Goal: Contribute content: Add original content to the website for others to see

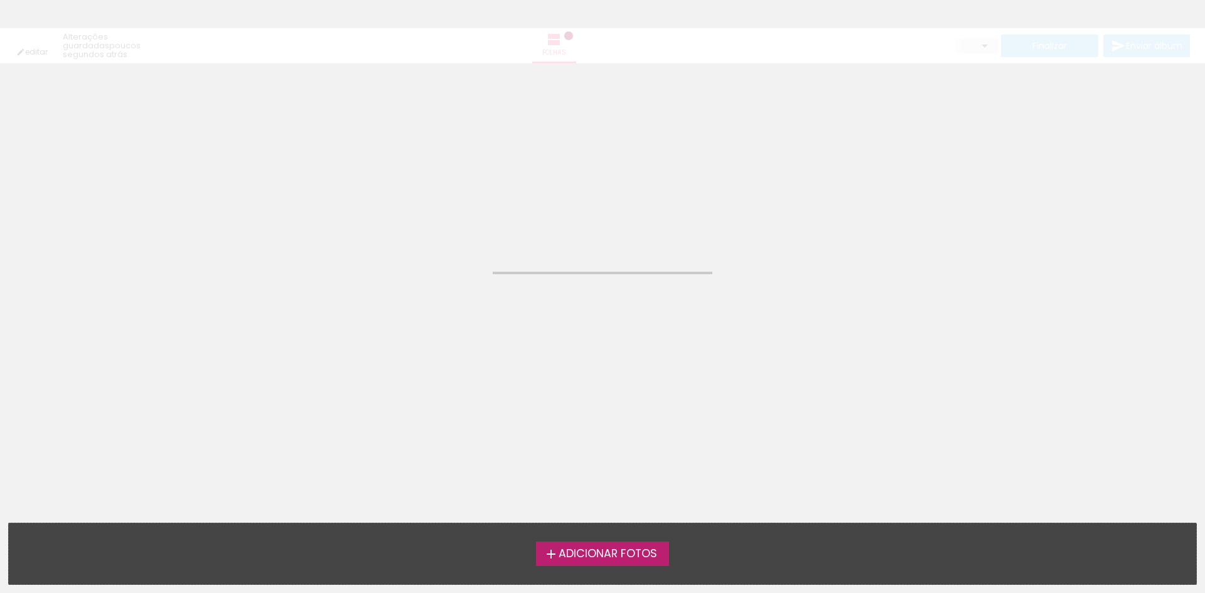
type input "Todas as fotos"
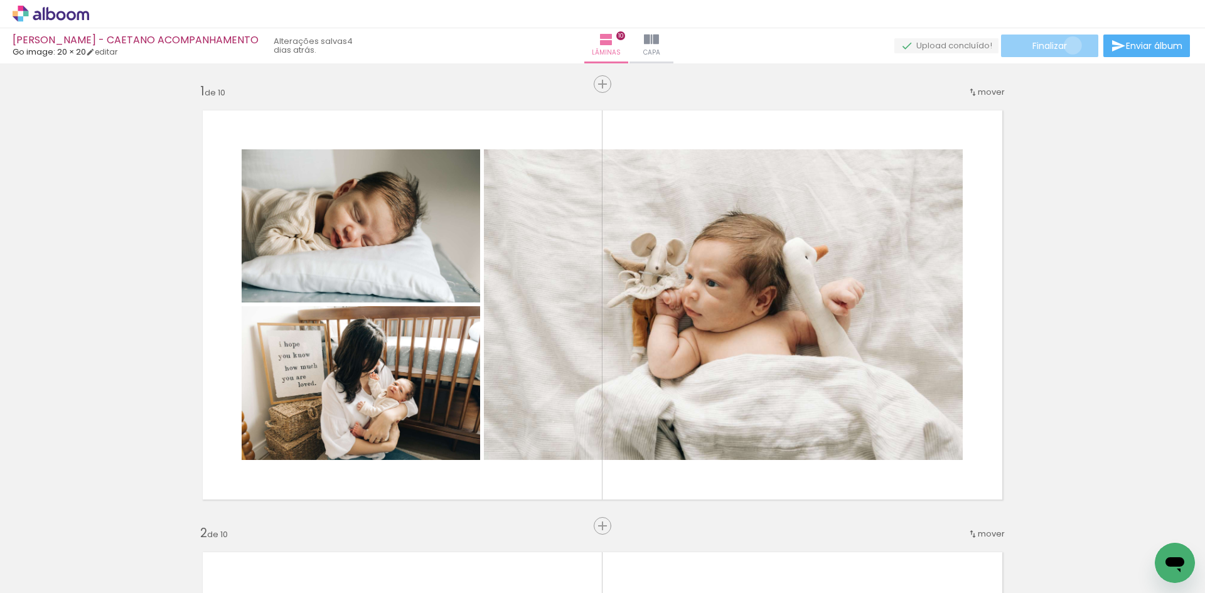
click at [1069, 45] on paper-button "Finalizar" at bounding box center [1049, 46] width 97 height 23
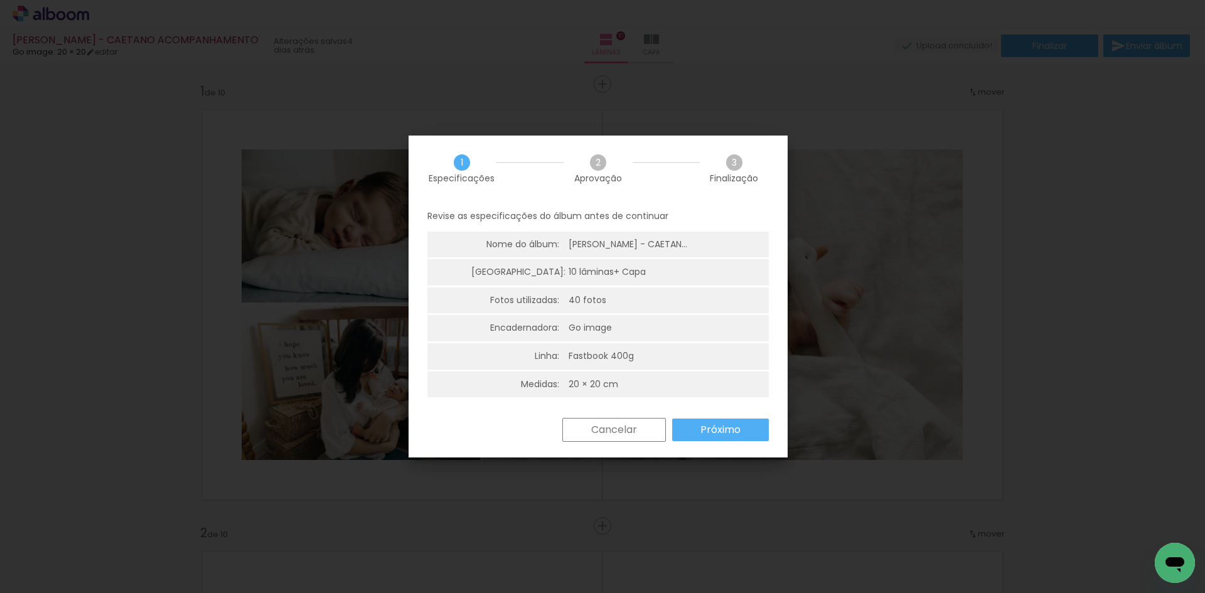
click at [0, 0] on slot "Próximo" at bounding box center [0, 0] width 0 height 0
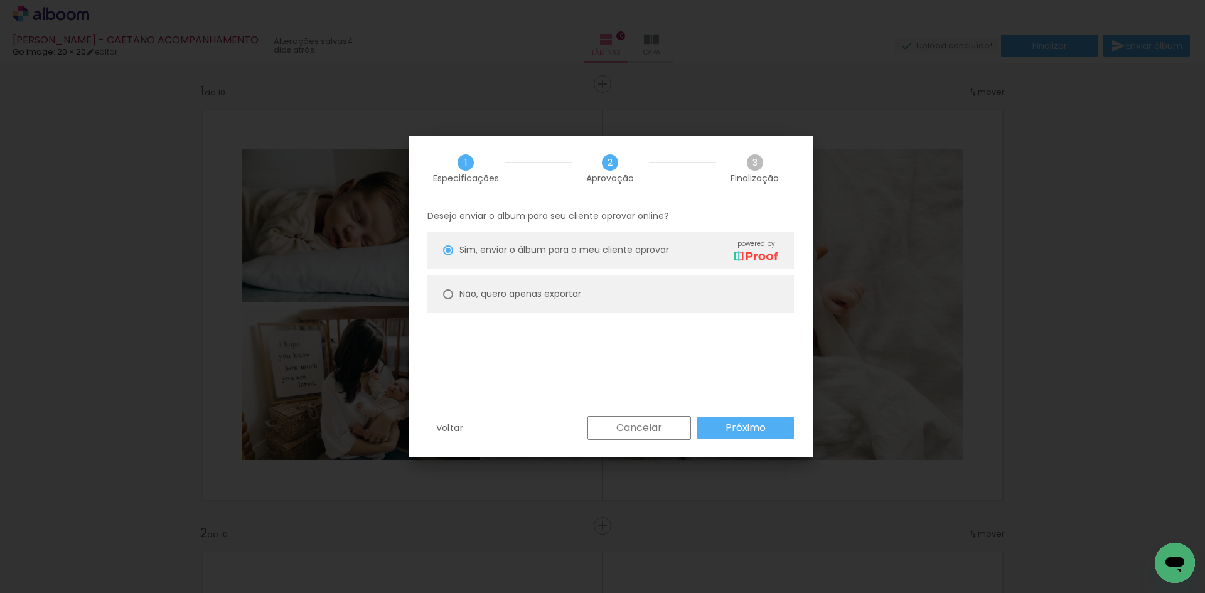
click at [0, 0] on slot "Não, quero apenas exportar" at bounding box center [0, 0] width 0 height 0
type paper-radio-button "on"
click at [784, 426] on paper-button "Próximo" at bounding box center [746, 428] width 97 height 23
type input "Alta, 300 DPI"
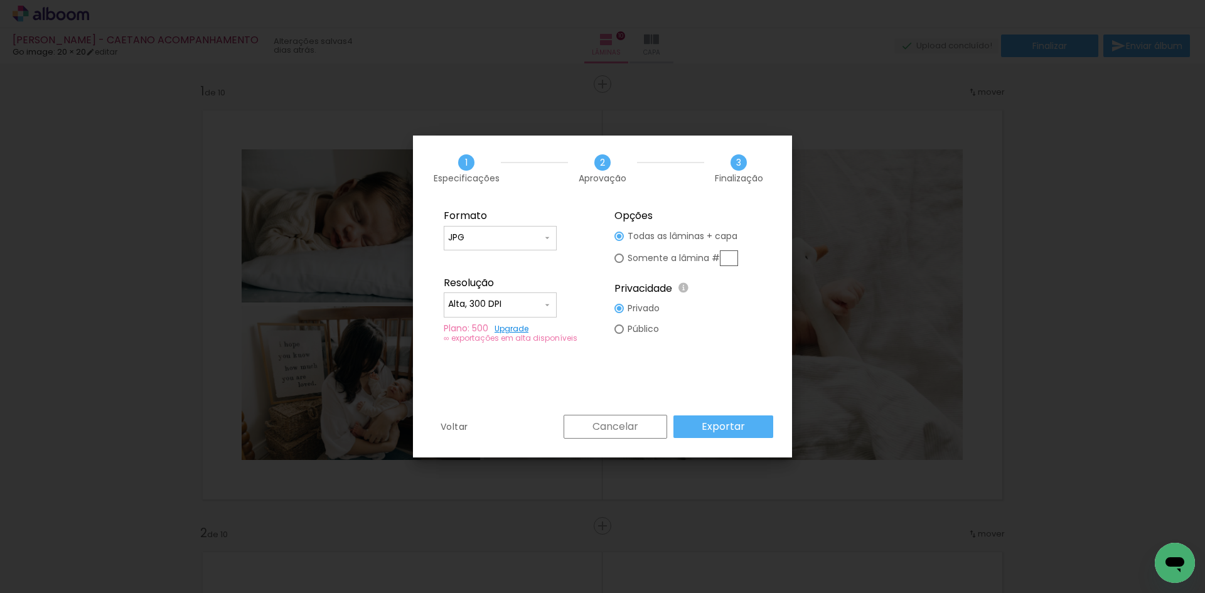
click at [745, 426] on paper-button "Exportar" at bounding box center [724, 427] width 100 height 23
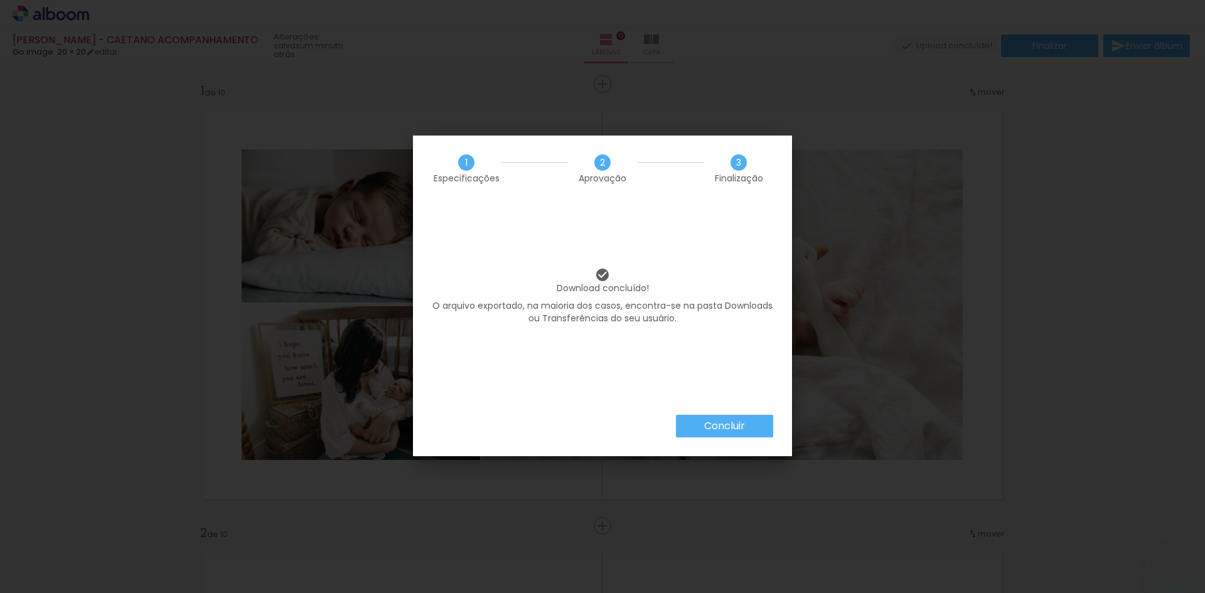
click at [747, 424] on paper-button "Concluir" at bounding box center [724, 426] width 97 height 23
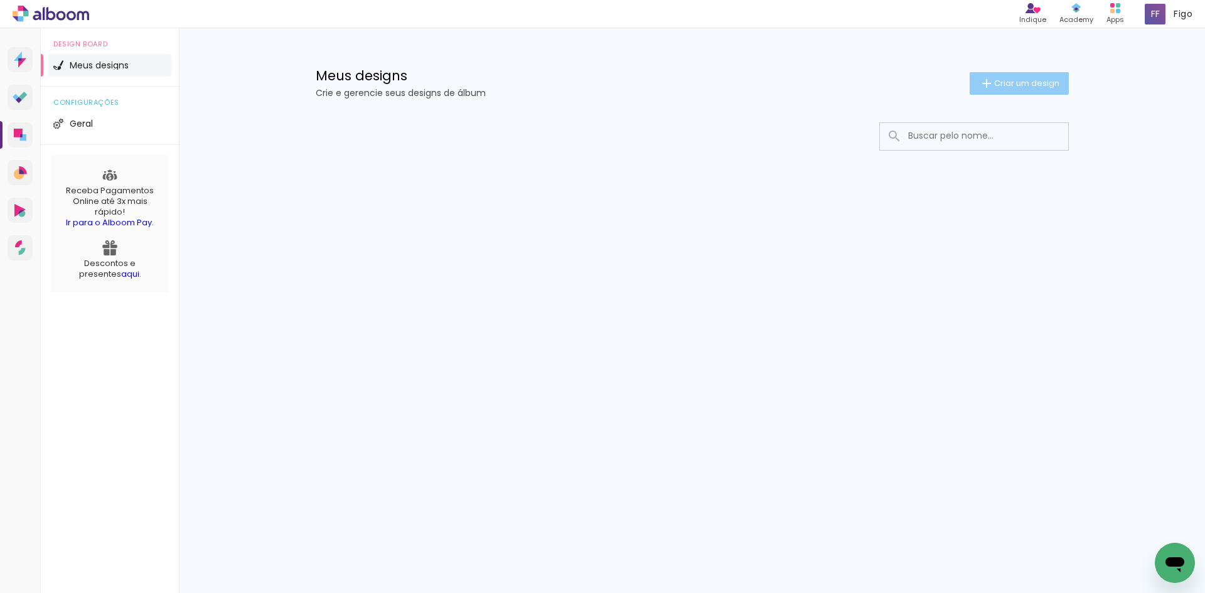
click at [998, 90] on paper-button "Criar um design" at bounding box center [1019, 83] width 99 height 23
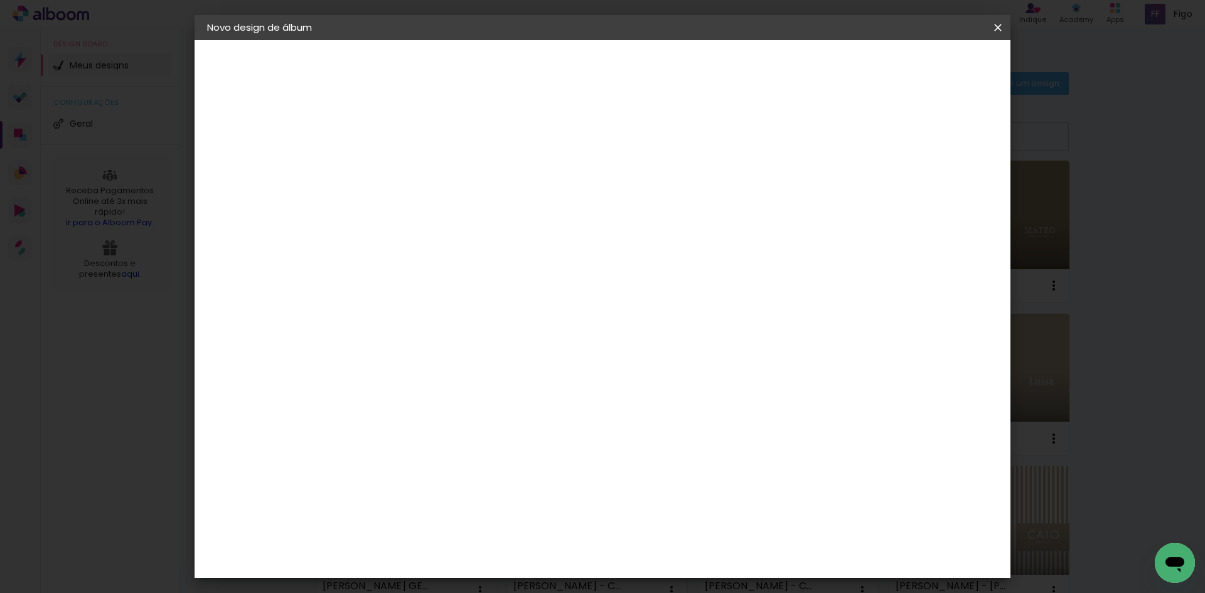
click at [413, 176] on input at bounding box center [413, 168] width 0 height 19
type input "[PERSON_NAME] - [GEOGRAPHIC_DATA]"
type paper-input "[PERSON_NAME] - [GEOGRAPHIC_DATA]"
click at [0, 0] on slot "Avançar" at bounding box center [0, 0] width 0 height 0
click at [508, 239] on input at bounding box center [444, 239] width 127 height 16
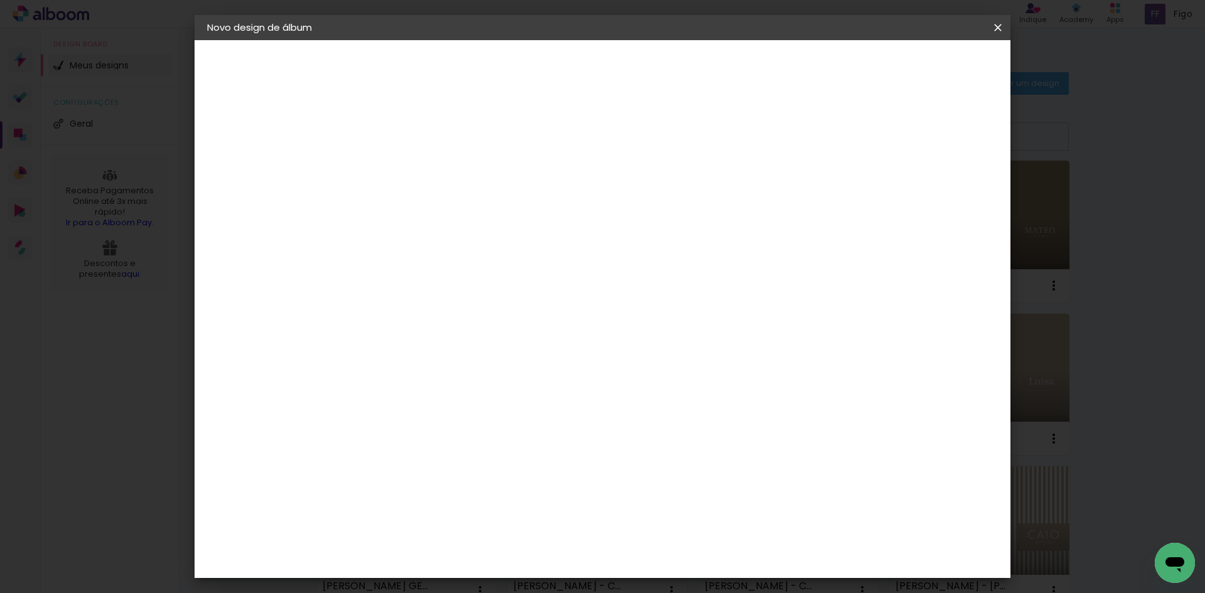
type input "GO"
type paper-input "GO"
click at [487, 291] on paper-item "Go image" at bounding box center [432, 286] width 111 height 33
click at [614, 74] on paper-button "Avançar" at bounding box center [584, 66] width 62 height 21
click at [461, 209] on input "text" at bounding box center [437, 218] width 49 height 19
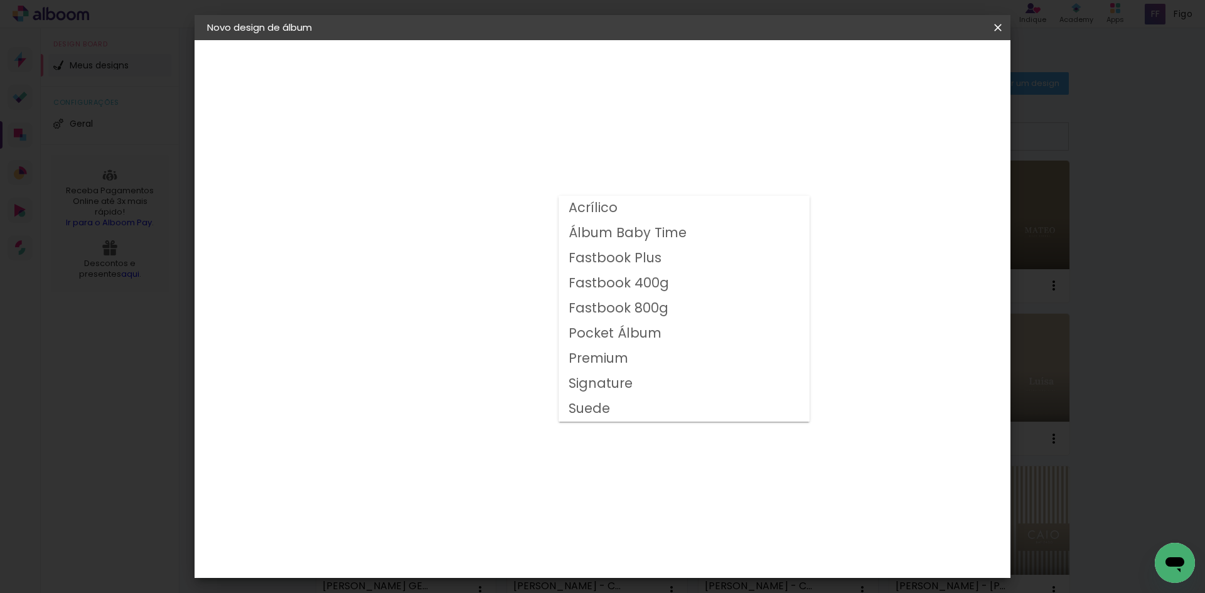
click at [0, 0] on slot "Fastbook 800g" at bounding box center [0, 0] width 0 height 0
type input "Fastbook 800g"
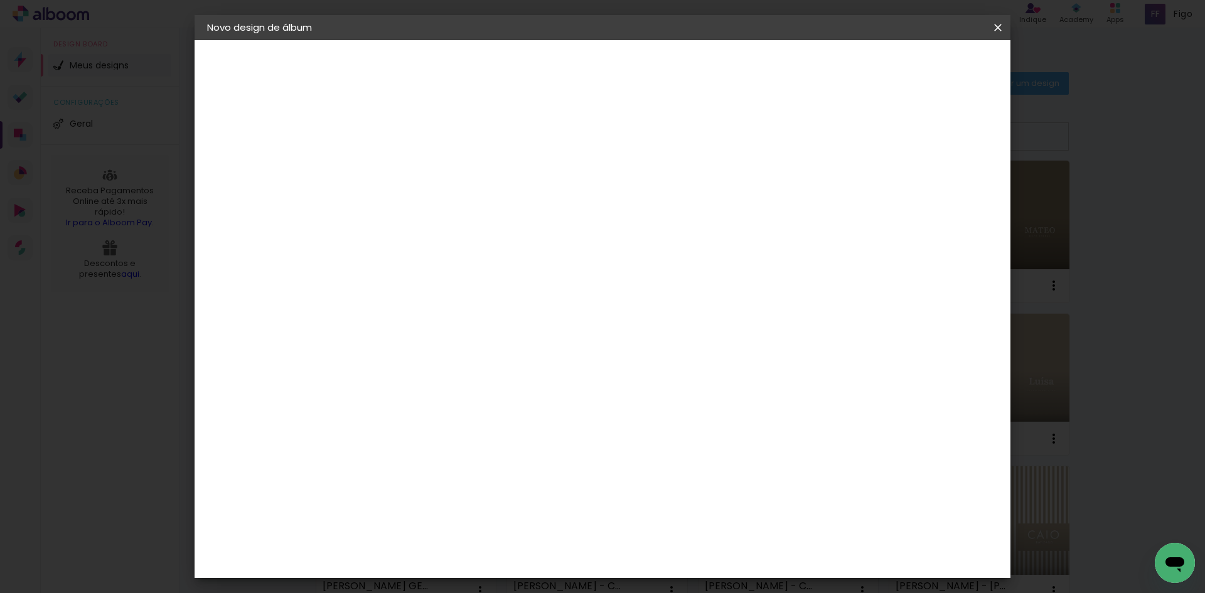
click at [497, 546] on span "20 × 20" at bounding box center [468, 566] width 58 height 41
click at [617, 57] on paper-button "Avançar" at bounding box center [587, 66] width 62 height 21
click at [932, 57] on paper-button "Iniciar design" at bounding box center [891, 66] width 82 height 21
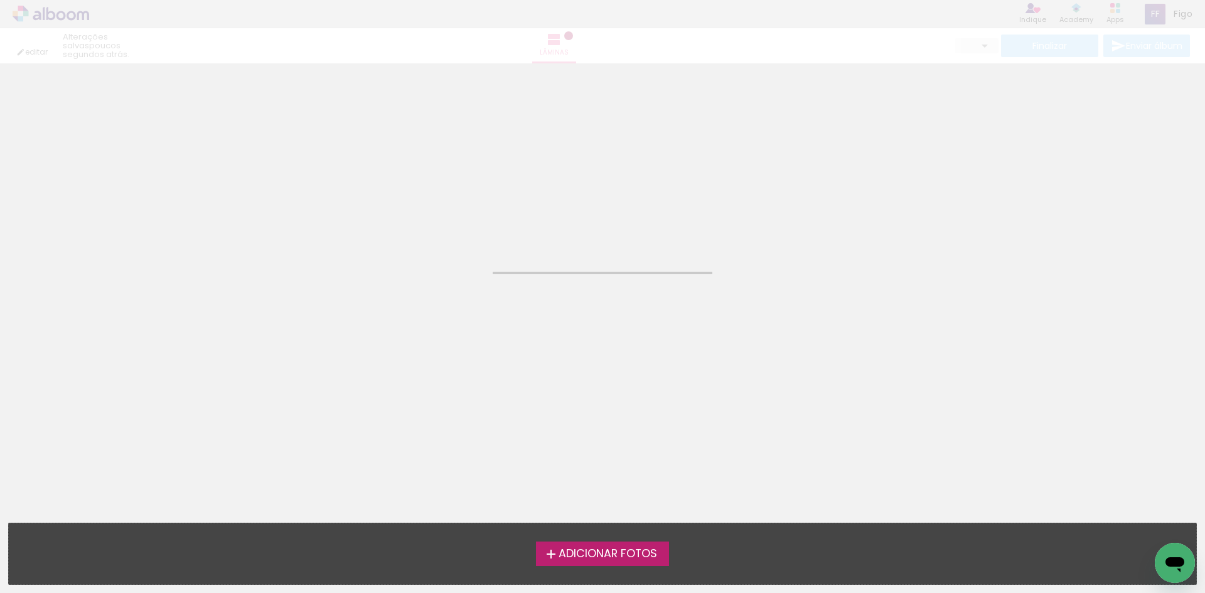
click at [599, 556] on span "Adicionar Fotos" at bounding box center [608, 554] width 99 height 11
click at [0, 0] on input "file" at bounding box center [0, 0] width 0 height 0
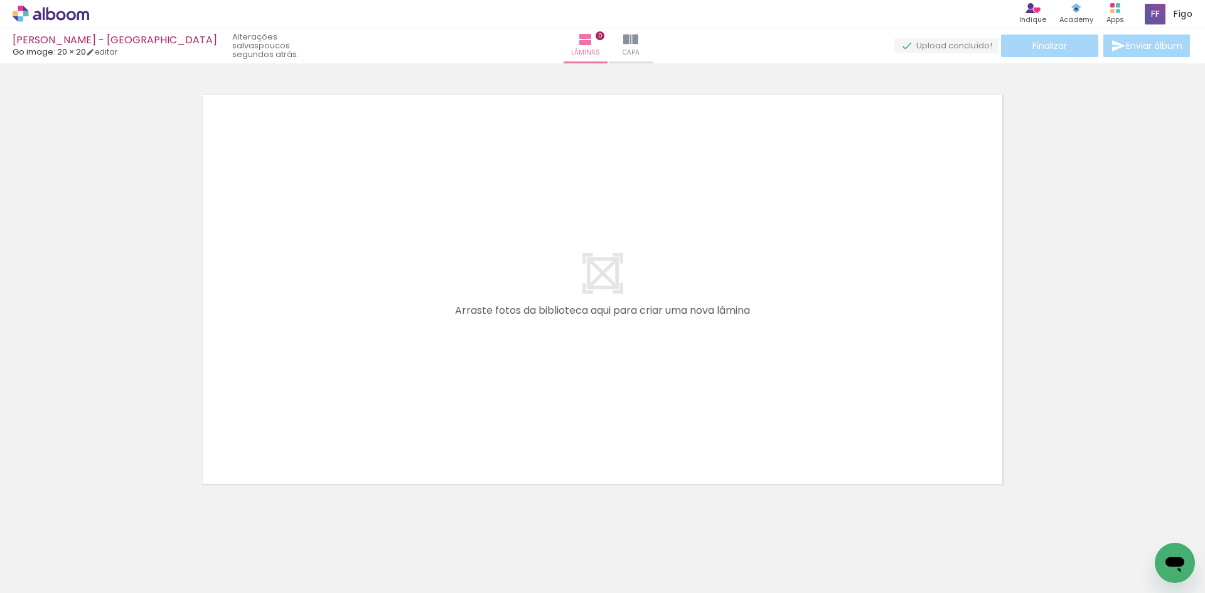
scroll to position [16, 0]
click at [41, 569] on span "Adicionar Fotos" at bounding box center [45, 576] width 38 height 14
click at [0, 0] on input "file" at bounding box center [0, 0] width 0 height 0
drag, startPoint x: 426, startPoint y: 563, endPoint x: 388, endPoint y: 322, distance: 243.5
click at [391, 342] on quentale-workspace at bounding box center [602, 296] width 1205 height 593
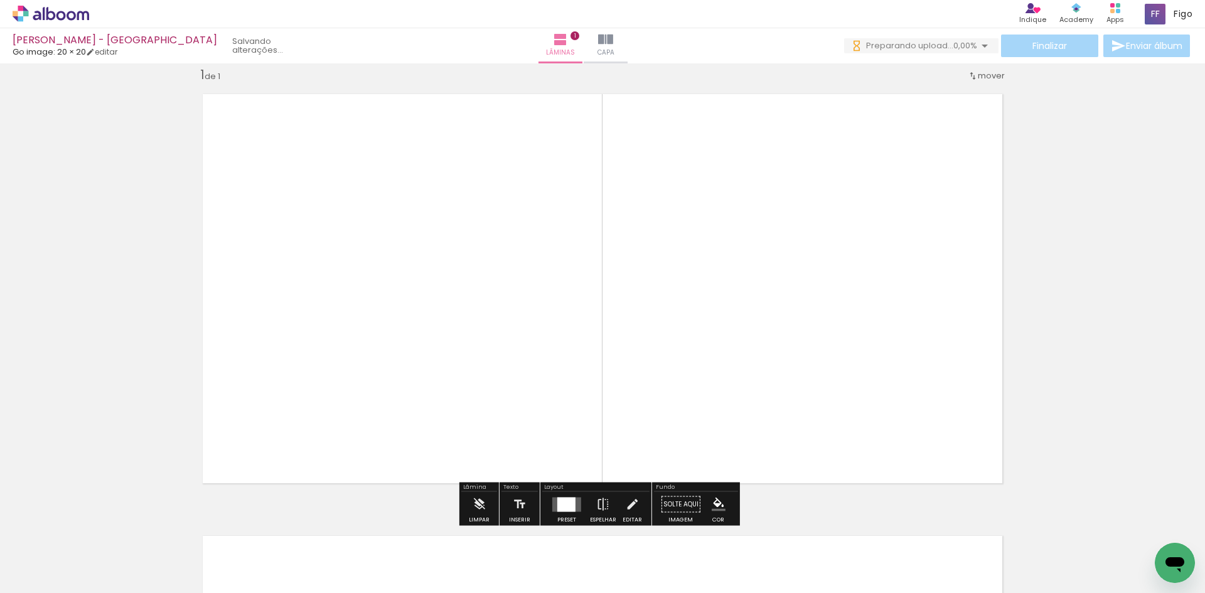
drag, startPoint x: 284, startPoint y: 566, endPoint x: 361, endPoint y: 352, distance: 228.2
click at [363, 369] on quentale-workspace at bounding box center [602, 296] width 1205 height 593
drag, startPoint x: 426, startPoint y: 559, endPoint x: 485, endPoint y: 395, distance: 174.8
click at [460, 446] on quentale-workspace at bounding box center [602, 296] width 1205 height 593
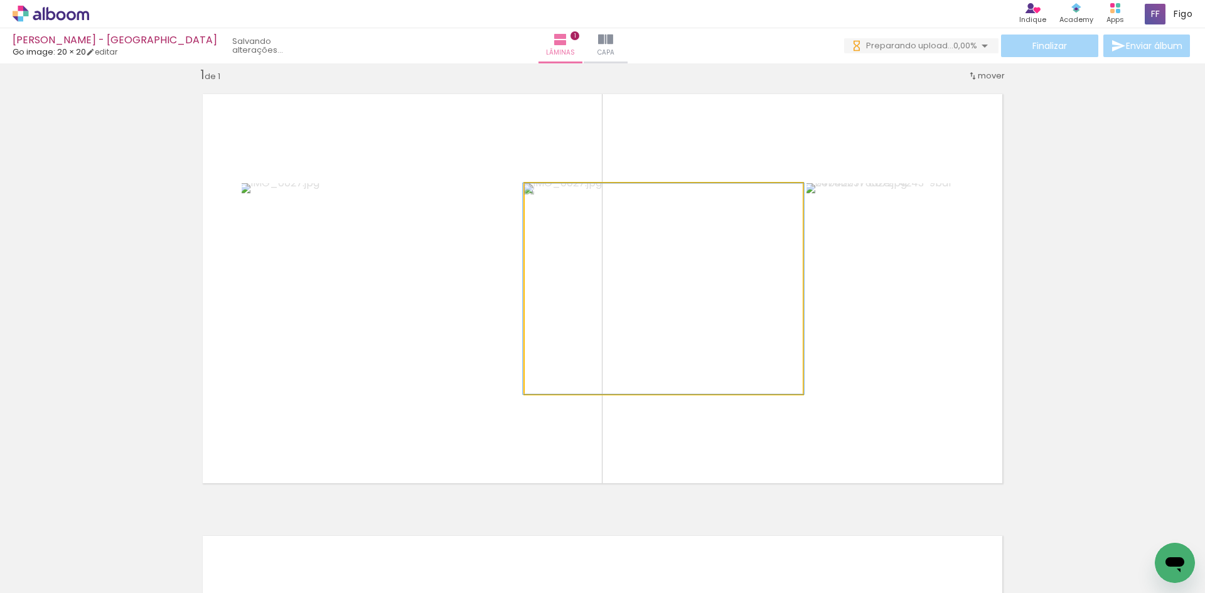
scroll to position [0, 0]
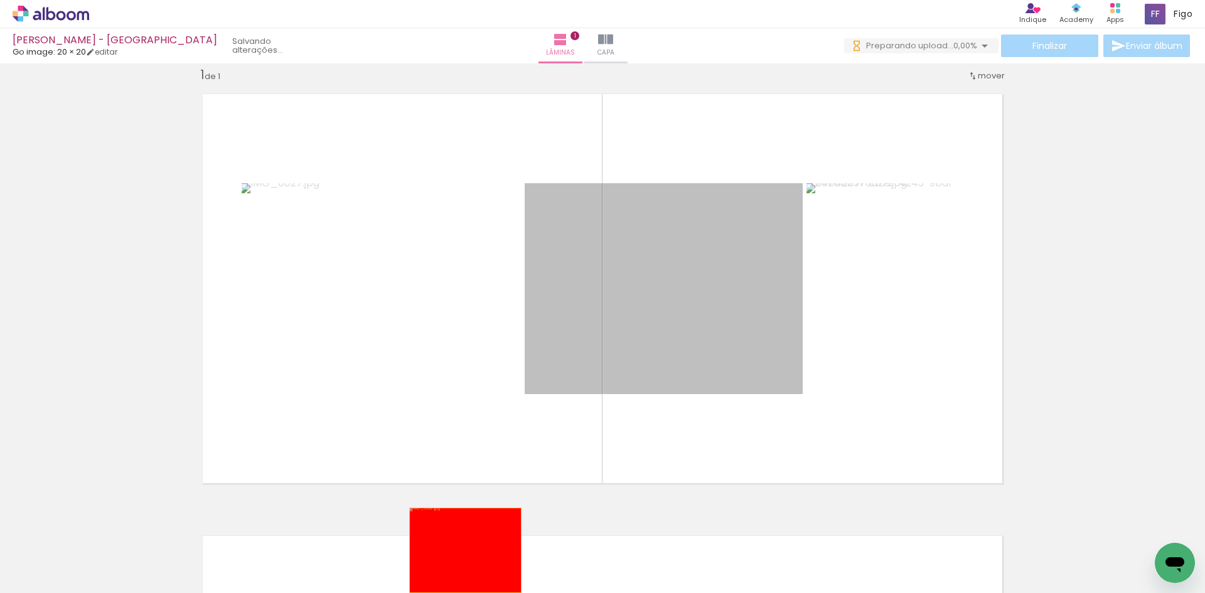
drag, startPoint x: 674, startPoint y: 355, endPoint x: 385, endPoint y: 585, distance: 368.7
click at [404, 580] on quentale-workspace at bounding box center [602, 296] width 1205 height 593
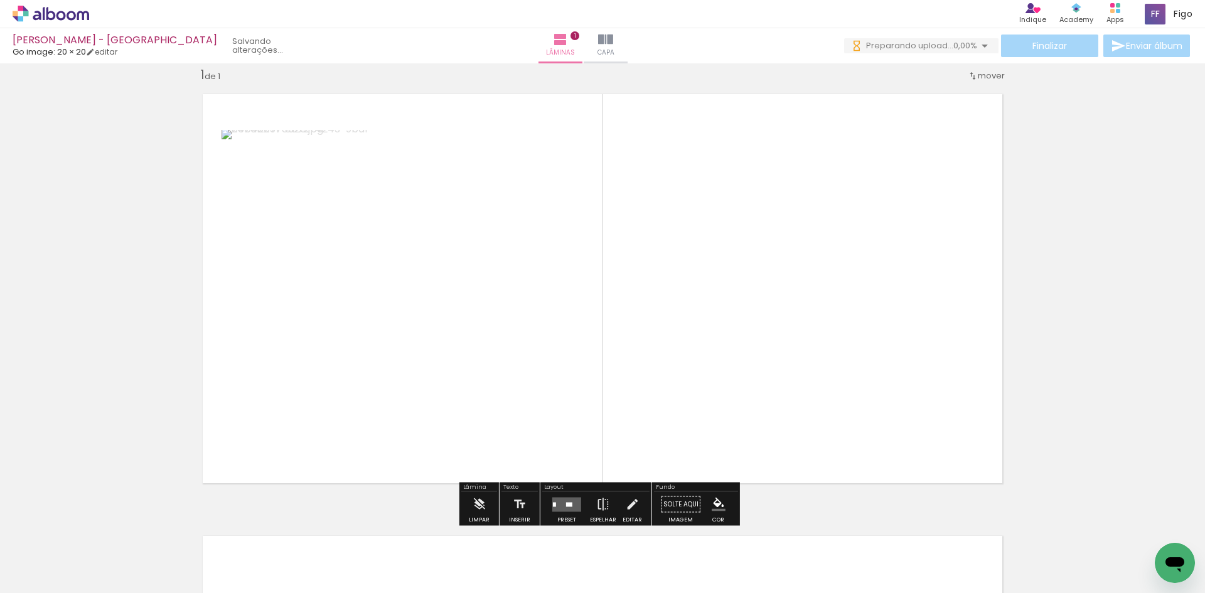
click at [44, 554] on input "Todas as fotos" at bounding box center [35, 555] width 48 height 11
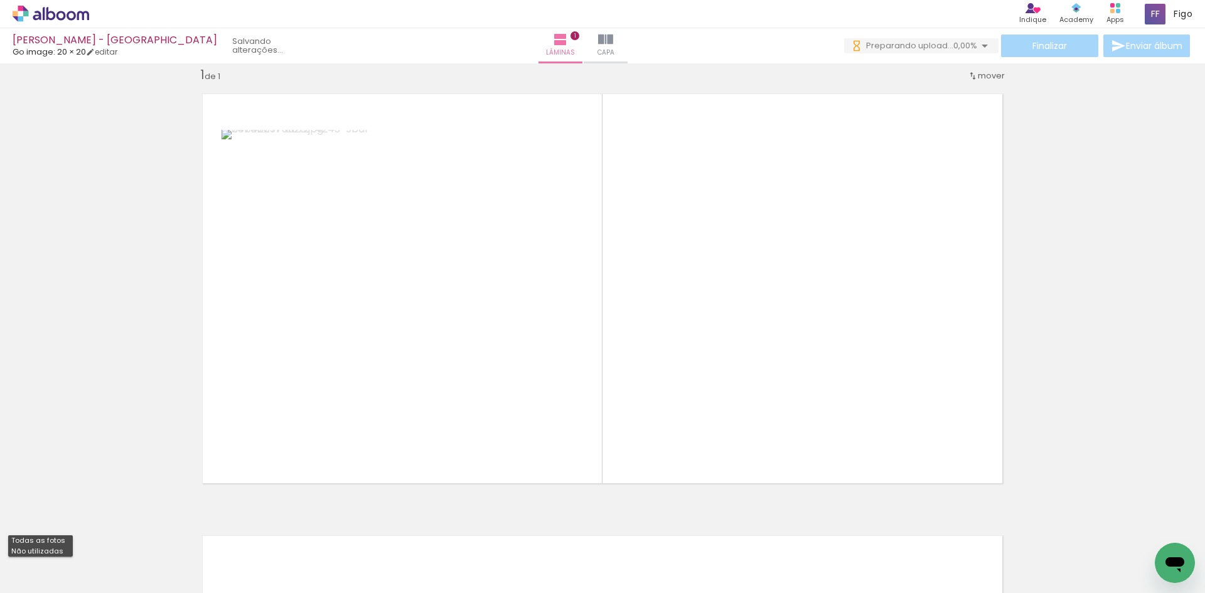
click at [0, 0] on slot "Não utilizadas" at bounding box center [0, 0] width 0 height 0
type input "Não utilizadas"
drag, startPoint x: 343, startPoint y: 555, endPoint x: 397, endPoint y: 399, distance: 165.0
click at [391, 423] on quentale-workspace at bounding box center [602, 296] width 1205 height 593
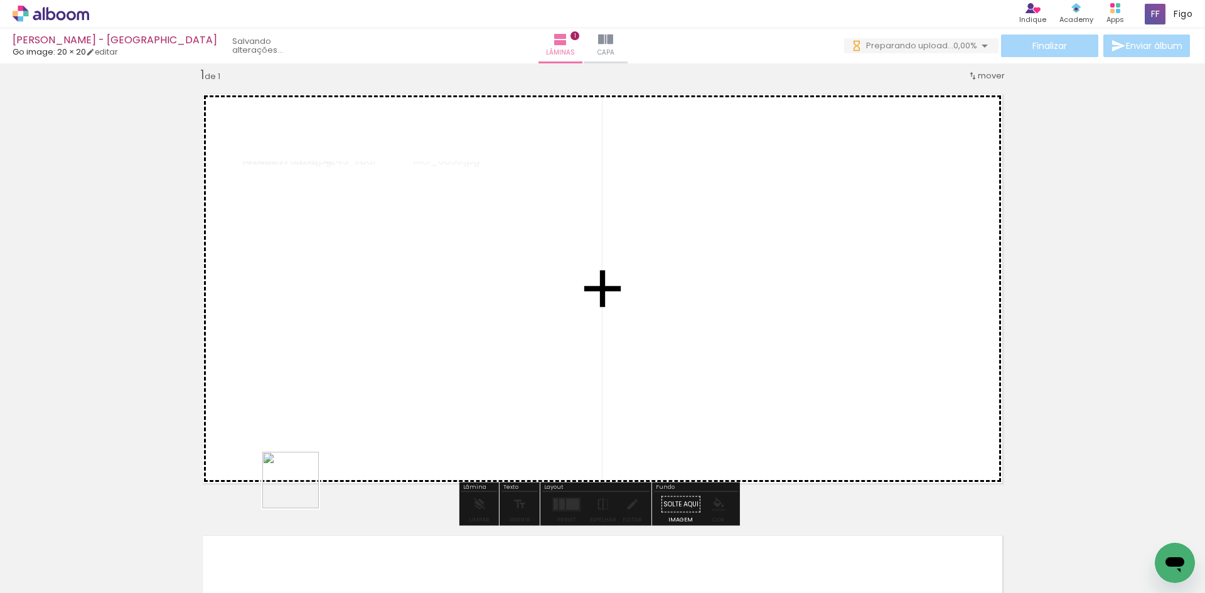
drag, startPoint x: 277, startPoint y: 540, endPoint x: 348, endPoint y: 382, distance: 173.4
click at [333, 413] on quentale-workspace at bounding box center [602, 296] width 1205 height 593
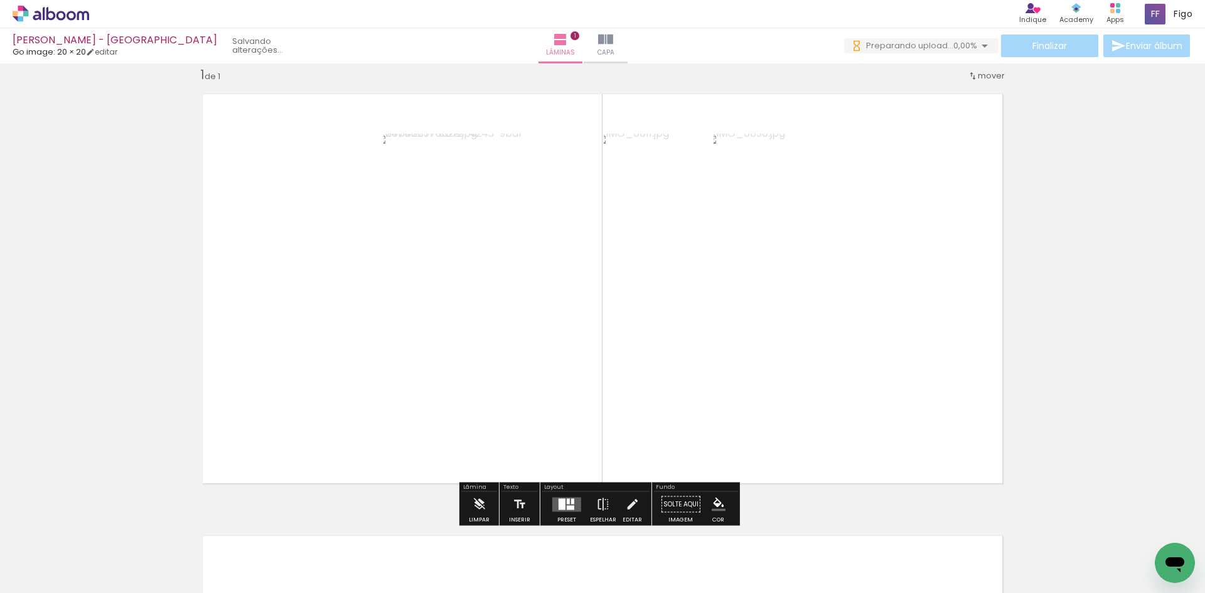
click at [567, 500] on div at bounding box center [568, 502] width 3 height 6
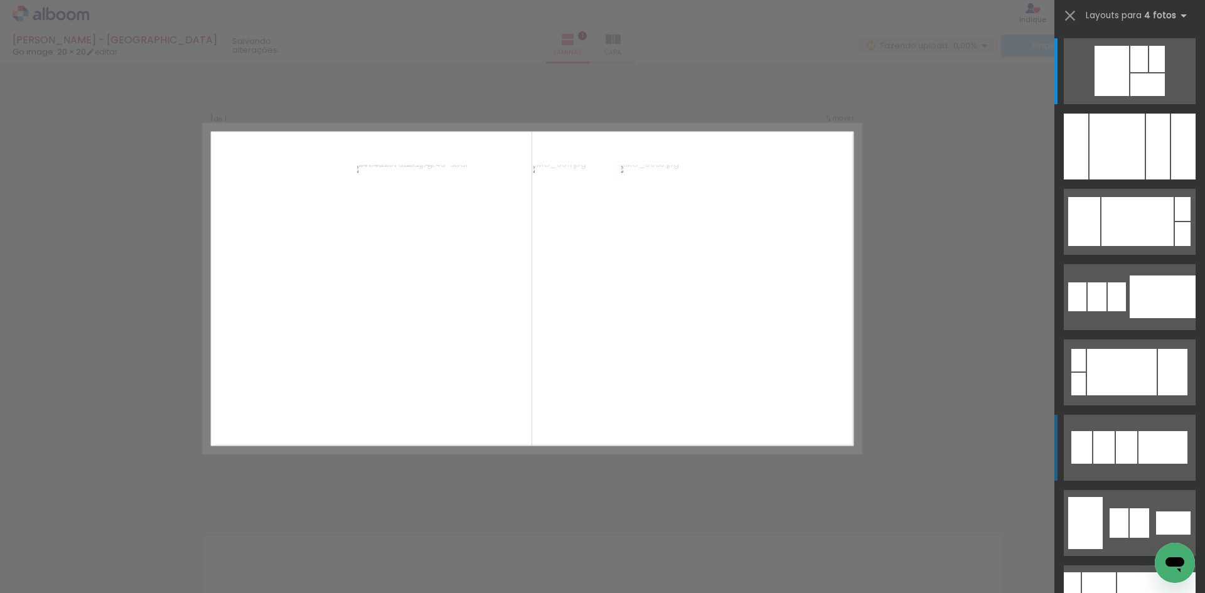
scroll to position [16, 0]
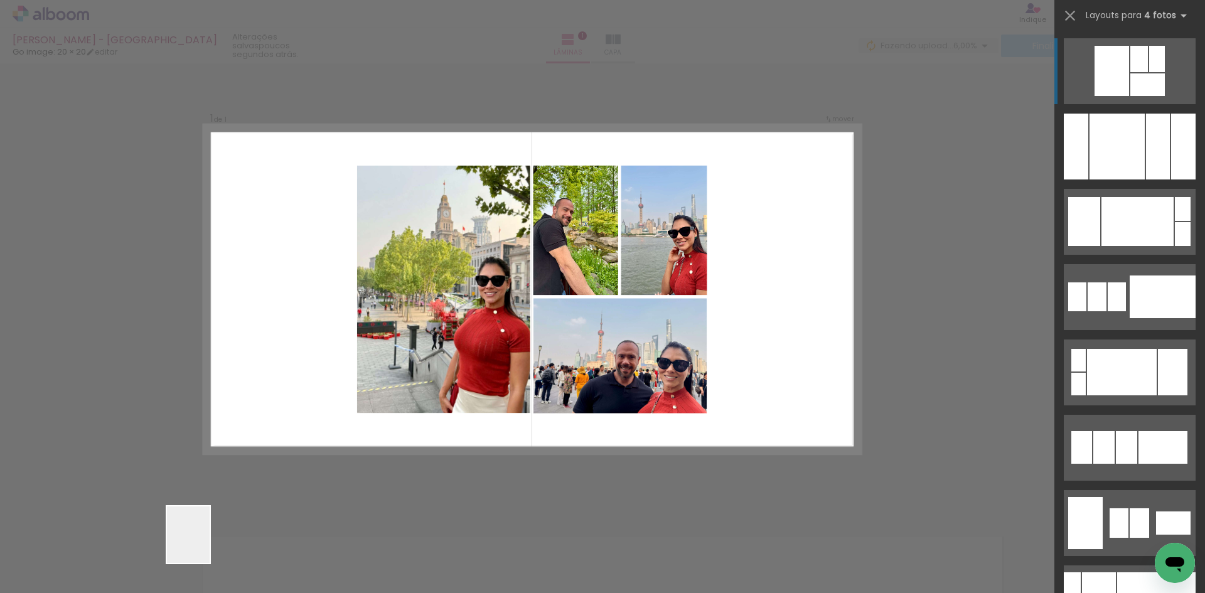
drag, startPoint x: 201, startPoint y: 554, endPoint x: 301, endPoint y: 368, distance: 211.3
click at [301, 369] on quentale-workspace at bounding box center [602, 296] width 1205 height 593
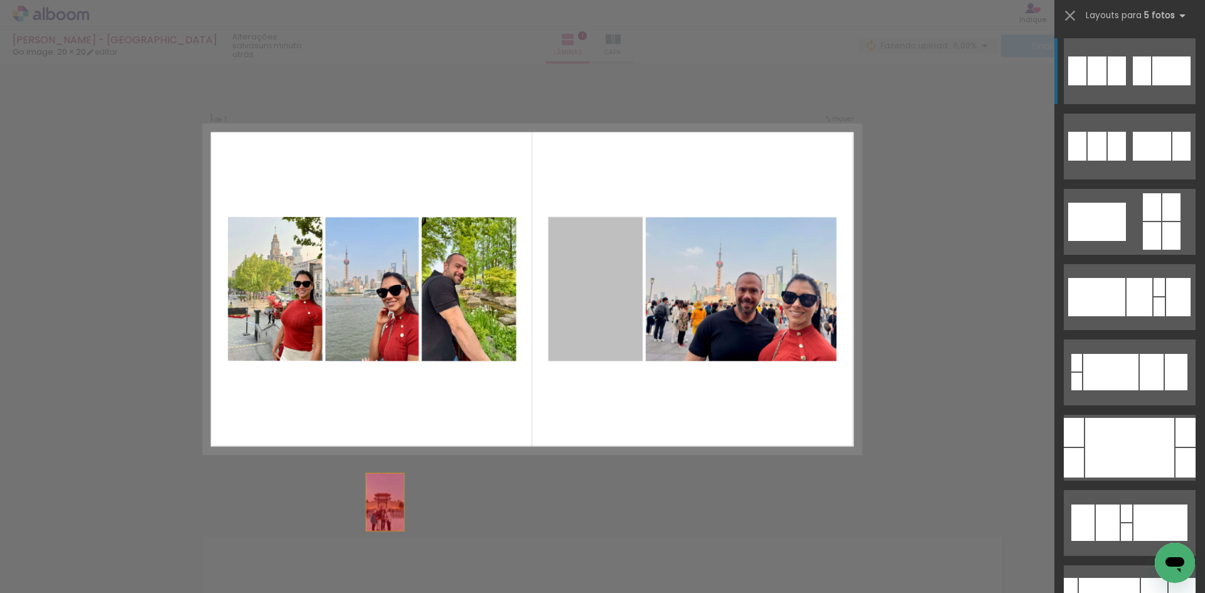
drag, startPoint x: 603, startPoint y: 324, endPoint x: 314, endPoint y: 572, distance: 381.2
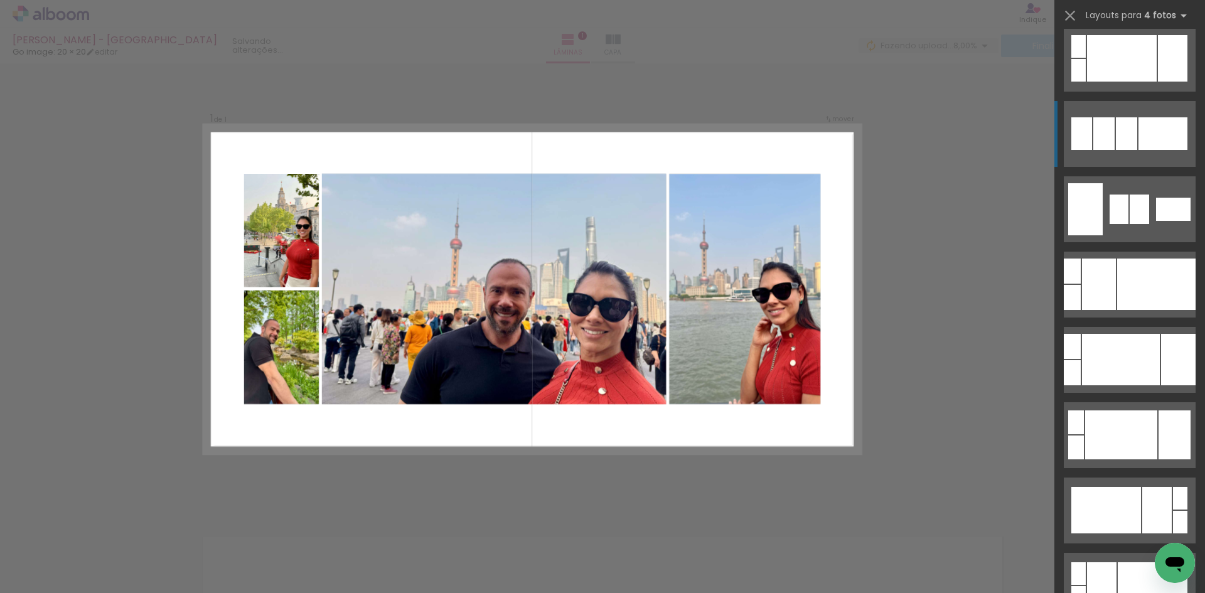
scroll to position [63, 0]
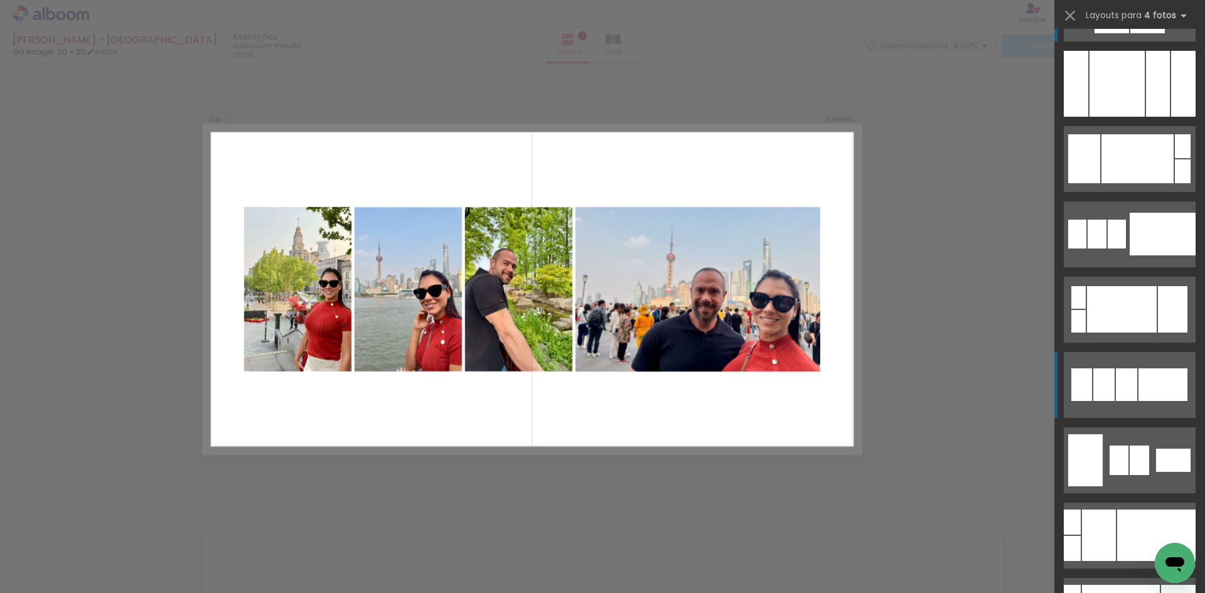
click at [1139, 386] on div at bounding box center [1163, 385] width 49 height 33
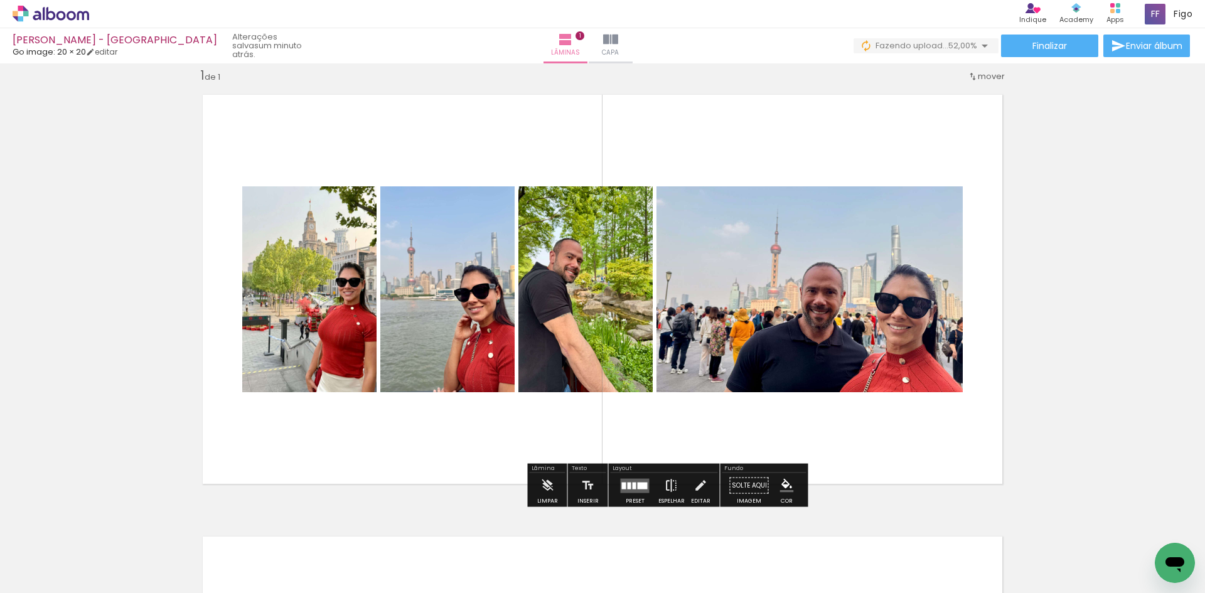
click at [657, 487] on paper-button "Espelhar" at bounding box center [671, 489] width 33 height 32
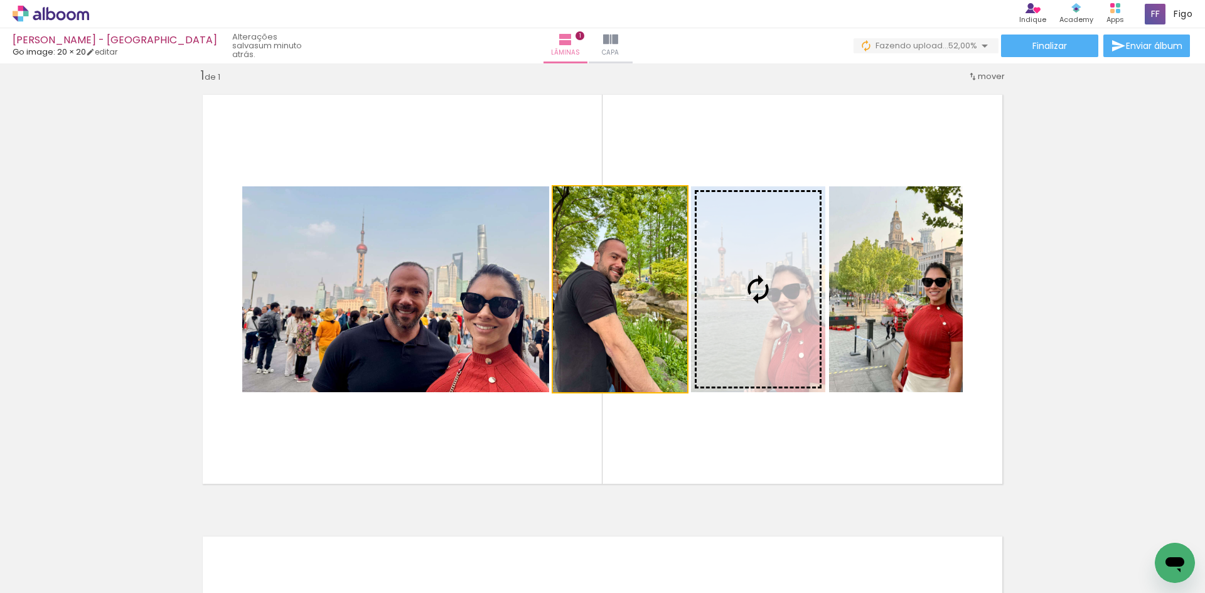
drag, startPoint x: 625, startPoint y: 338, endPoint x: 776, endPoint y: 334, distance: 150.7
click at [0, 0] on slot at bounding box center [0, 0] width 0 height 0
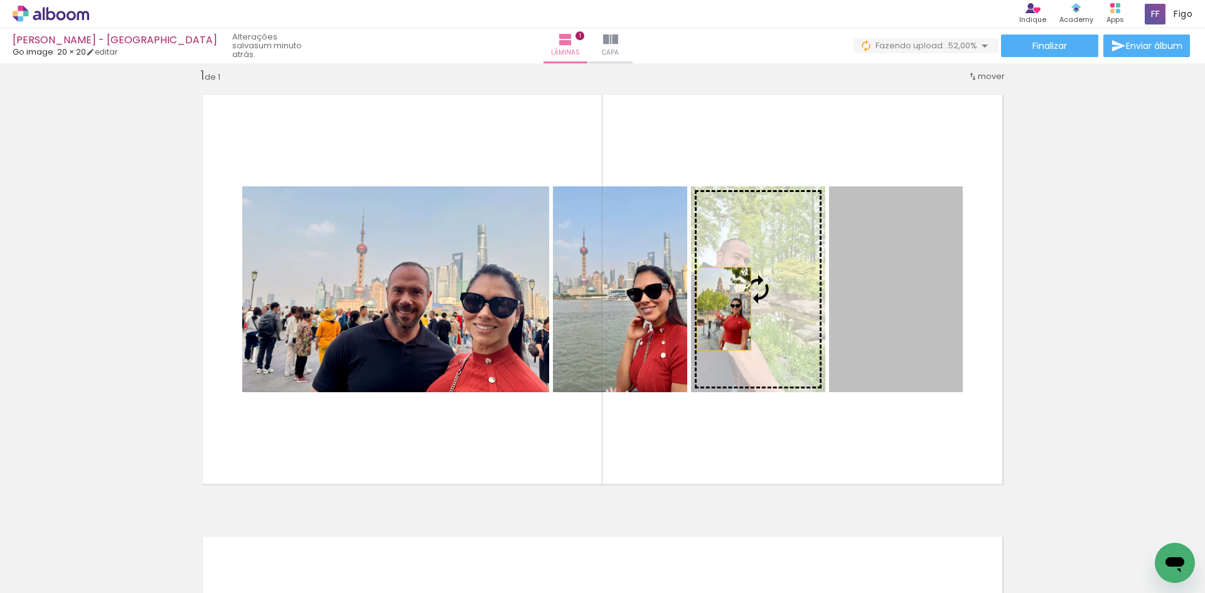
drag, startPoint x: 873, startPoint y: 300, endPoint x: 716, endPoint y: 309, distance: 157.8
click at [0, 0] on slot at bounding box center [0, 0] width 0 height 0
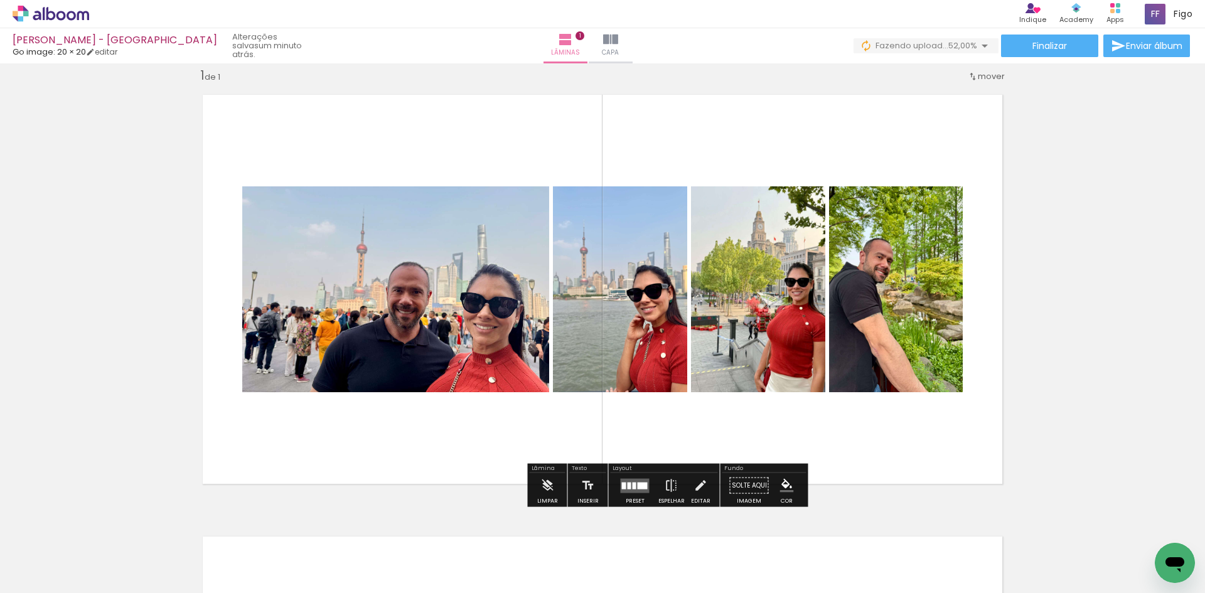
drag, startPoint x: 876, startPoint y: 290, endPoint x: 738, endPoint y: 306, distance: 139.7
click at [0, 0] on slot at bounding box center [0, 0] width 0 height 0
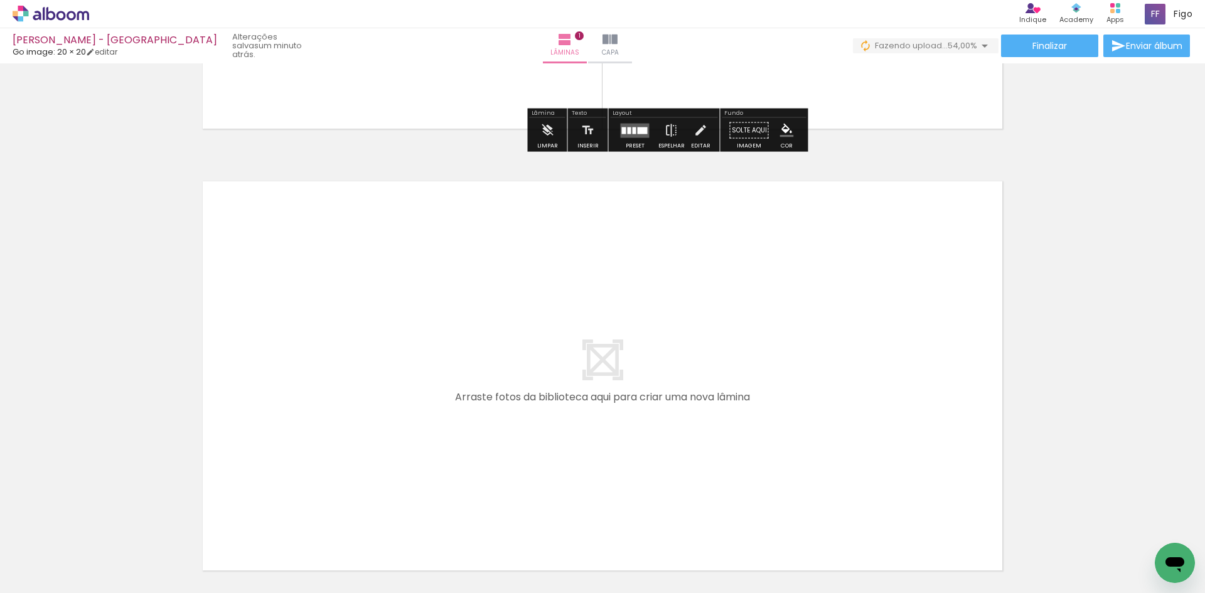
scroll to position [392, 0]
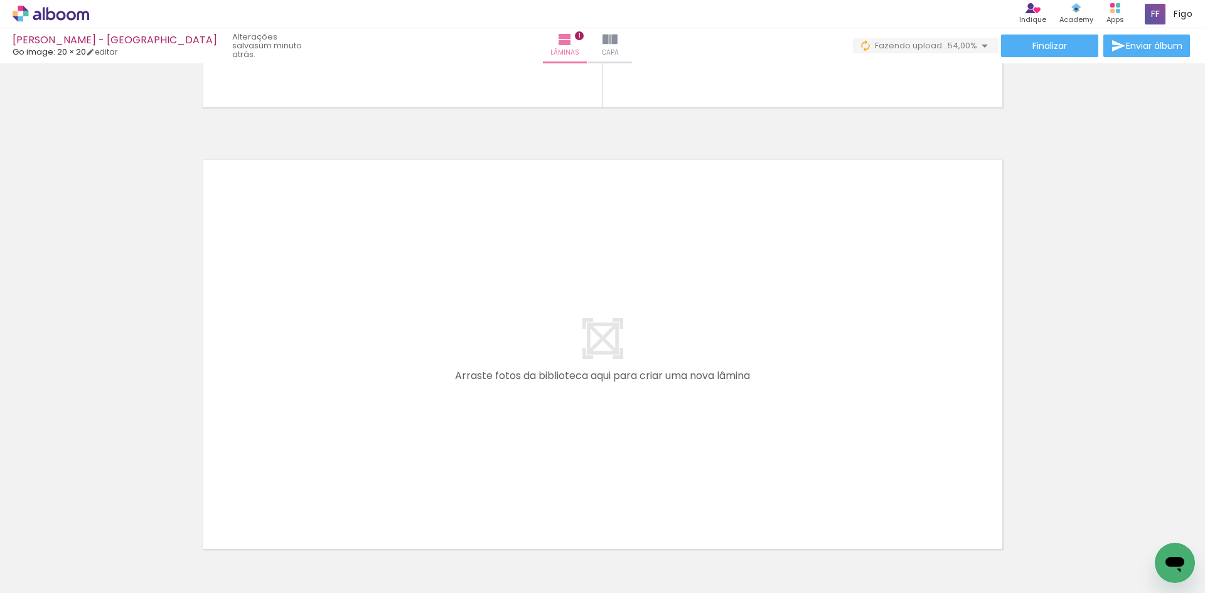
drag, startPoint x: 205, startPoint y: 549, endPoint x: 262, endPoint y: 391, distance: 167.8
click at [262, 391] on quentale-workspace at bounding box center [602, 296] width 1205 height 593
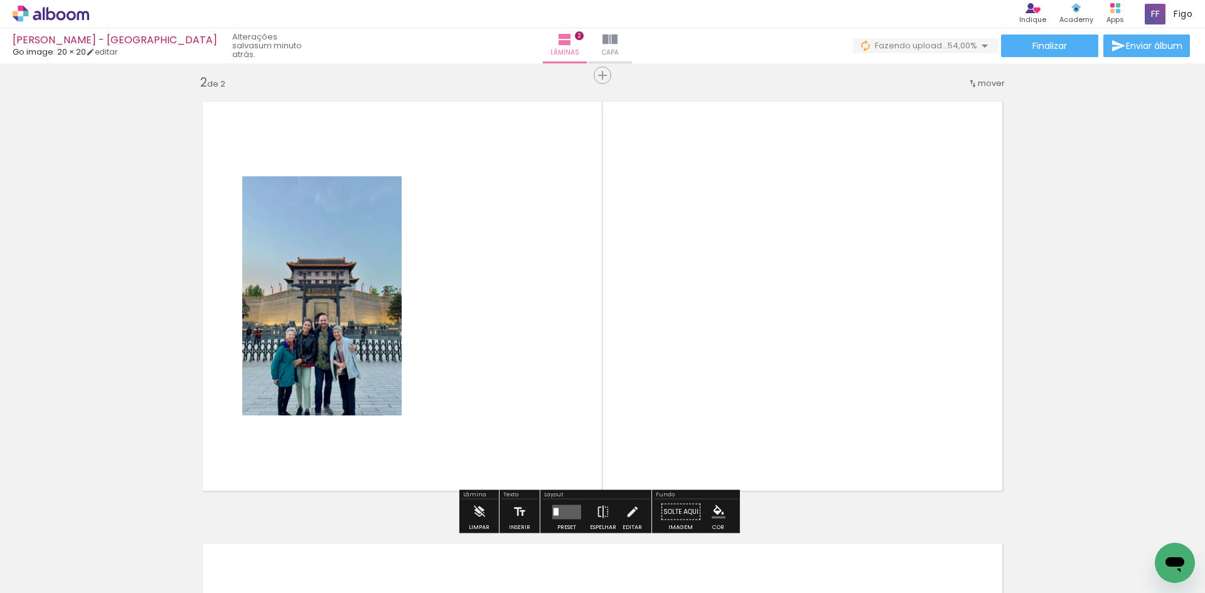
scroll to position [458, 0]
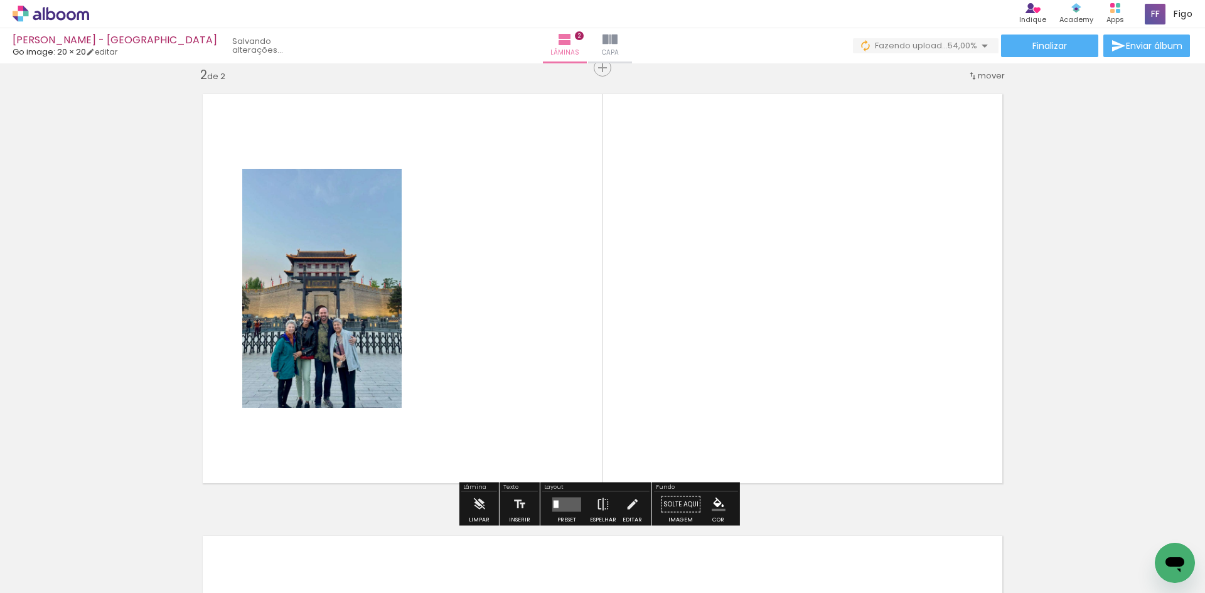
drag, startPoint x: 195, startPoint y: 541, endPoint x: 261, endPoint y: 423, distance: 135.7
click at [256, 435] on quentale-workspace at bounding box center [602, 296] width 1205 height 593
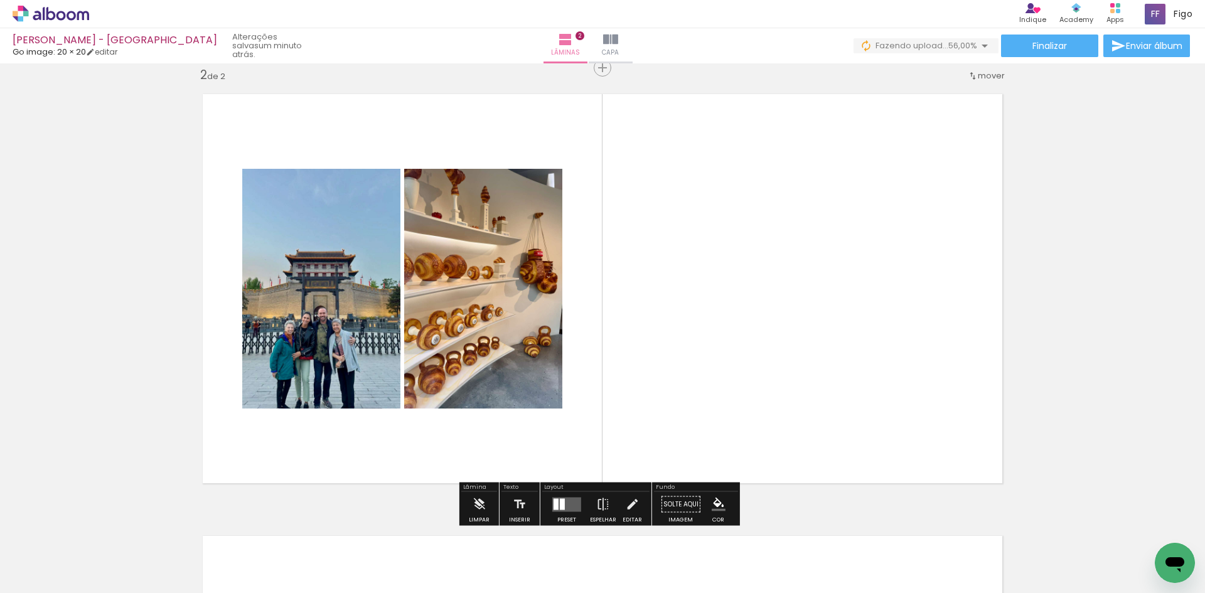
drag, startPoint x: 214, startPoint y: 547, endPoint x: 268, endPoint y: 417, distance: 141.3
click at [262, 438] on quentale-workspace at bounding box center [602, 296] width 1205 height 593
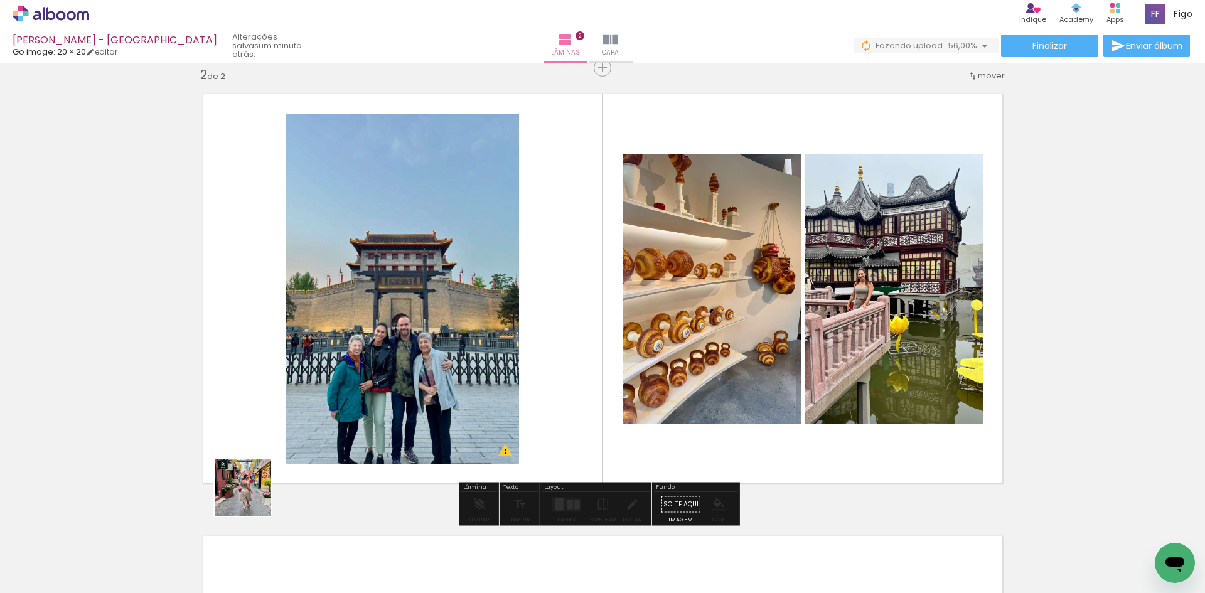
drag, startPoint x: 205, startPoint y: 556, endPoint x: 279, endPoint y: 434, distance: 143.4
click at [286, 428] on quentale-workspace at bounding box center [602, 296] width 1205 height 593
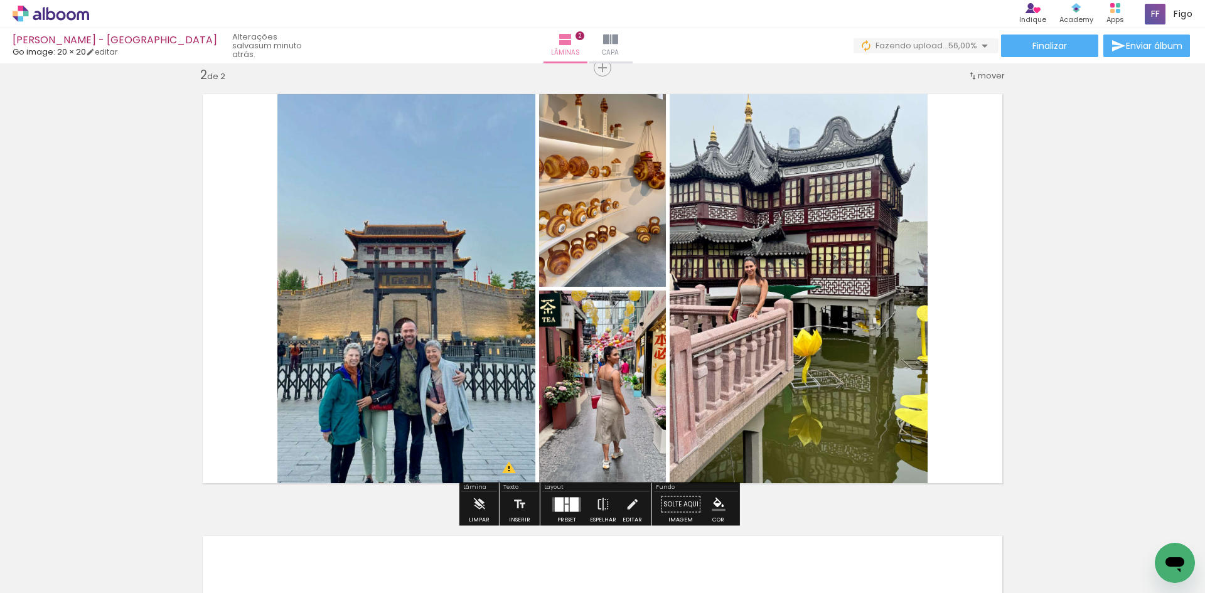
drag, startPoint x: 207, startPoint y: 564, endPoint x: 318, endPoint y: 392, distance: 205.1
click at [314, 401] on quentale-workspace at bounding box center [602, 296] width 1205 height 593
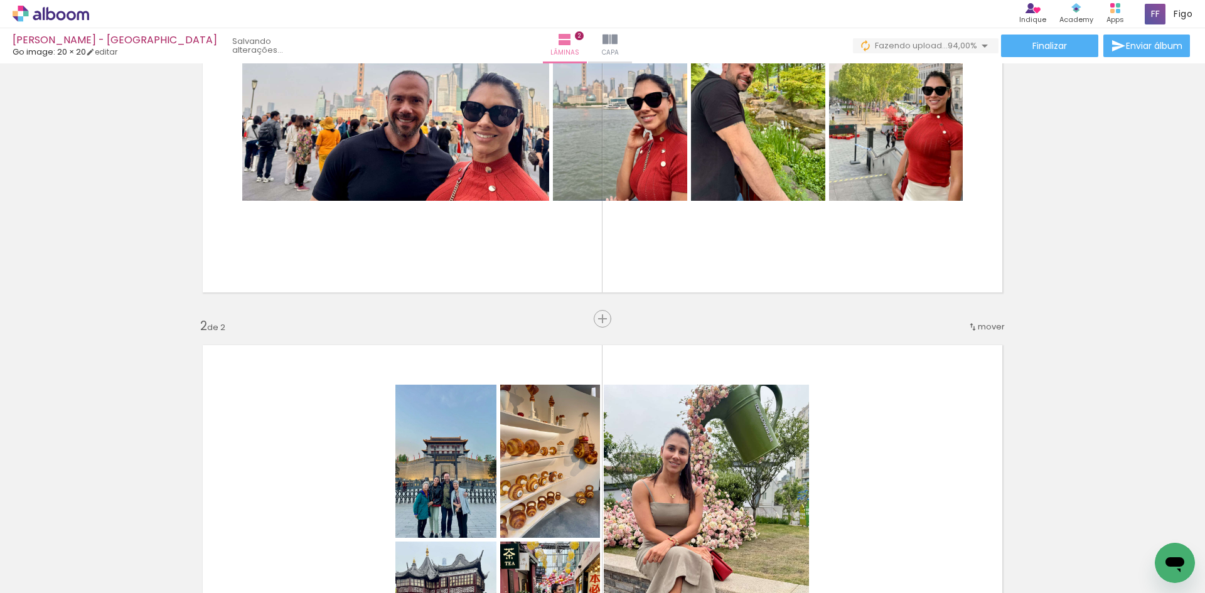
scroll to position [144, 0]
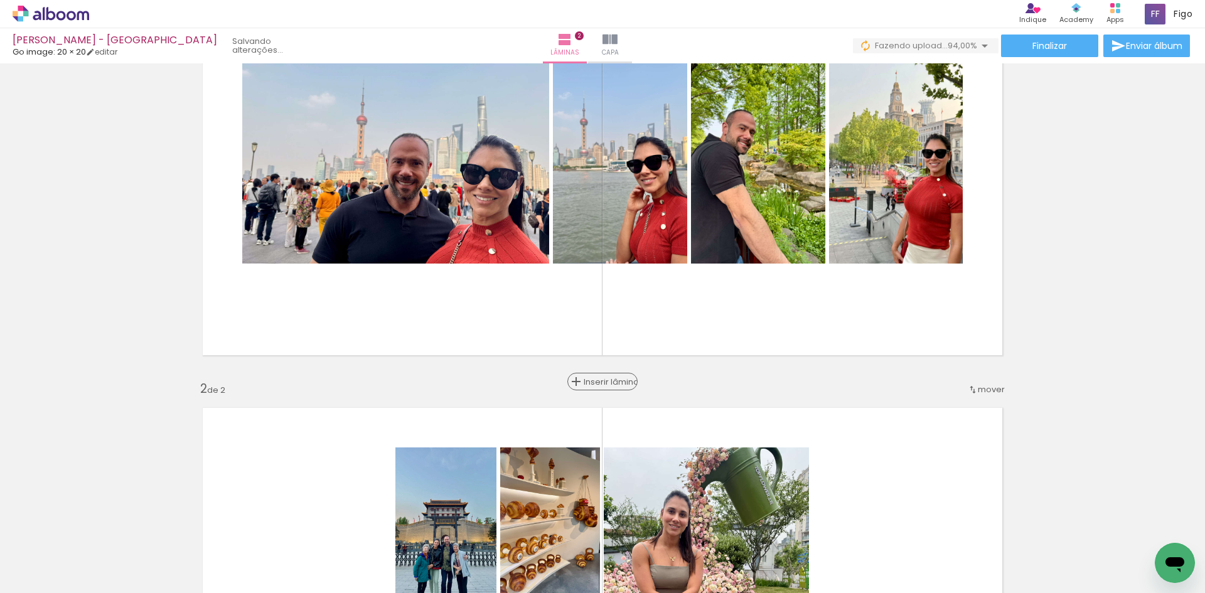
click at [598, 379] on span "Inserir lâmina" at bounding box center [608, 382] width 49 height 8
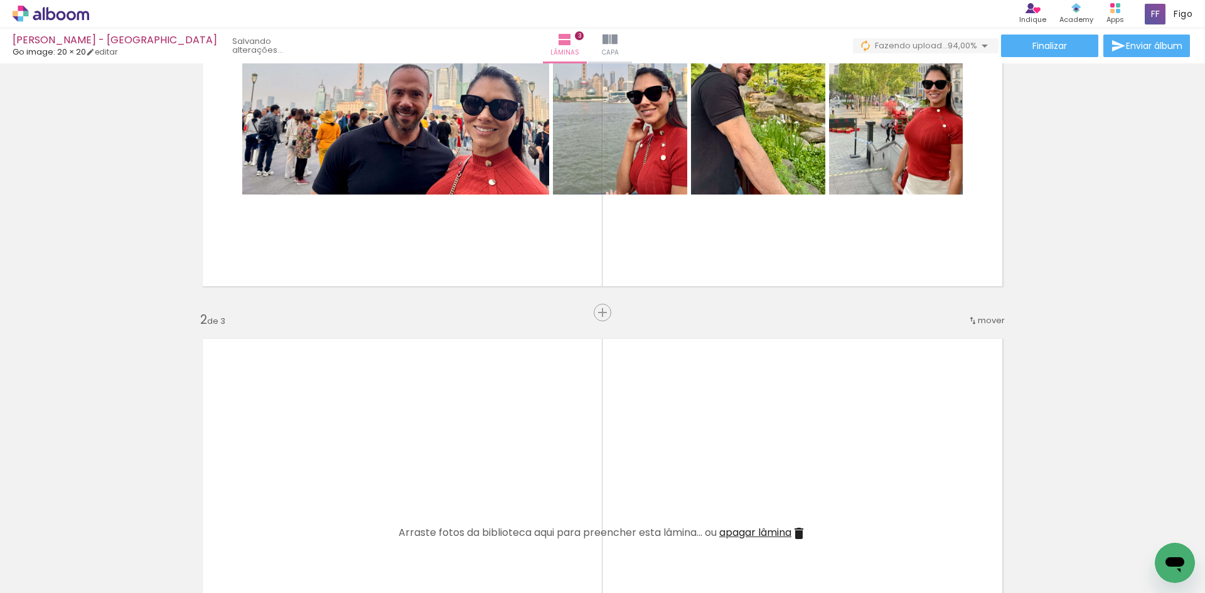
scroll to position [270, 0]
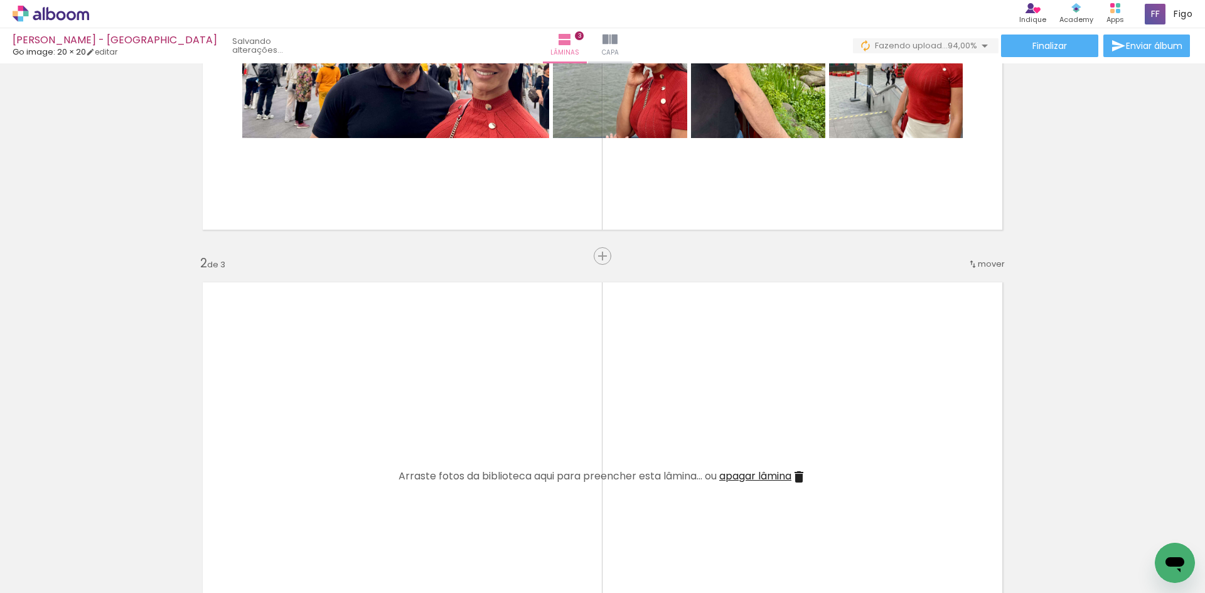
drag, startPoint x: 1099, startPoint y: 566, endPoint x: 826, endPoint y: 461, distance: 292.0
click at [899, 472] on quentale-workspace at bounding box center [602, 296] width 1205 height 593
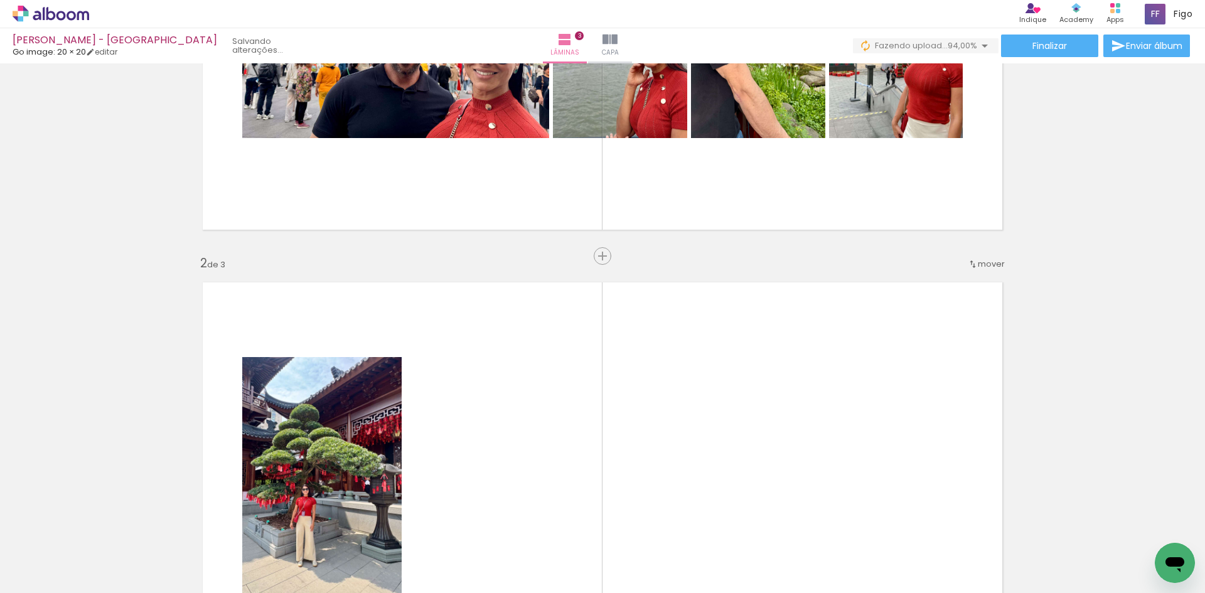
scroll to position [0, 1714]
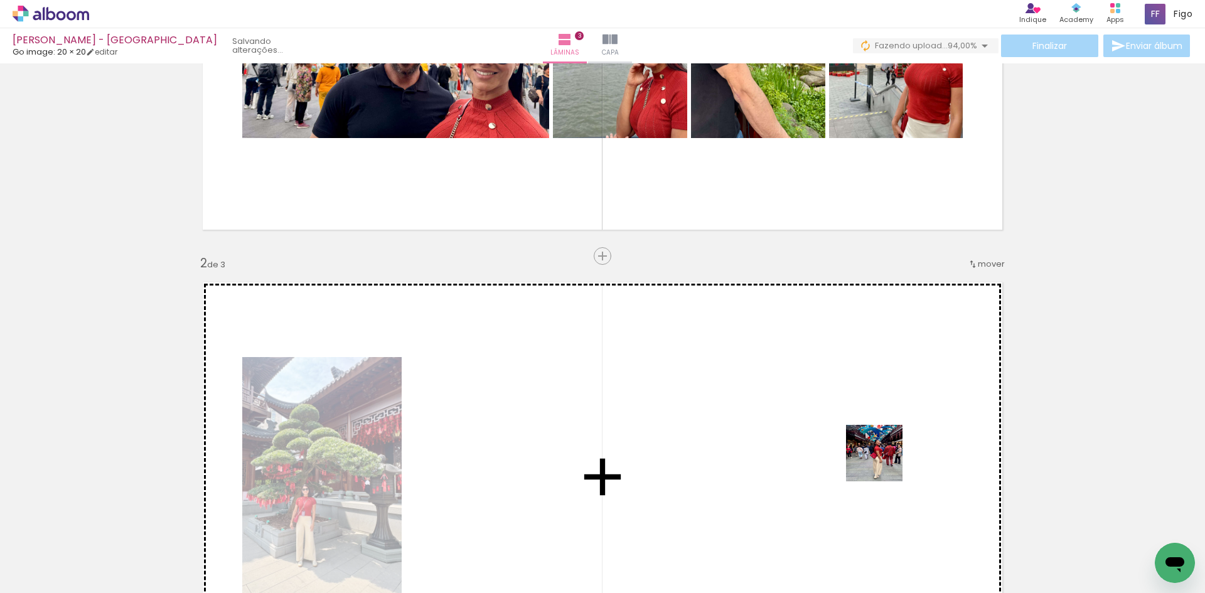
drag, startPoint x: 1144, startPoint y: 561, endPoint x: 735, endPoint y: 434, distance: 428.6
click at [736, 435] on quentale-workspace at bounding box center [602, 296] width 1205 height 593
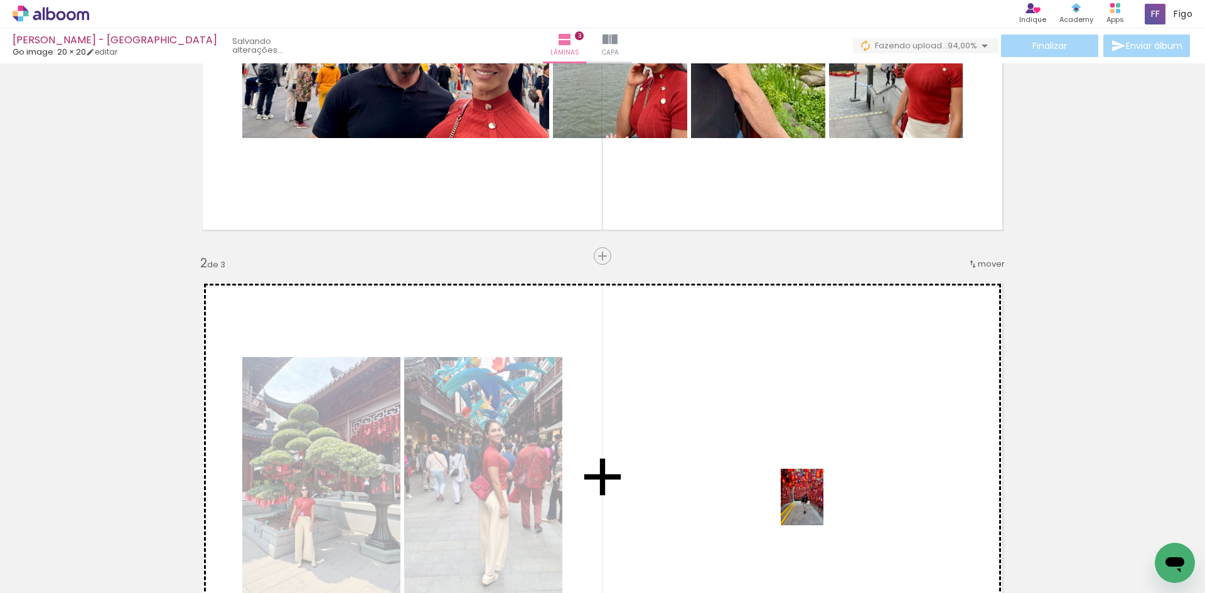
drag, startPoint x: 814, startPoint y: 568, endPoint x: 821, endPoint y: 468, distance: 99.5
click at [821, 468] on quentale-workspace at bounding box center [602, 296] width 1205 height 593
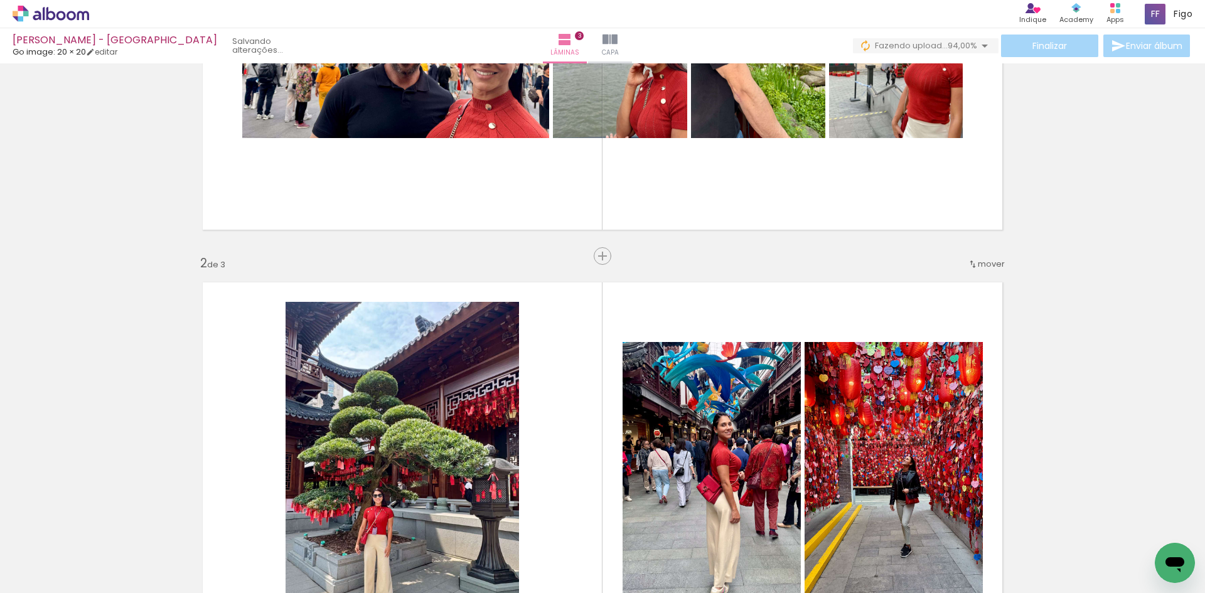
scroll to position [0, 1573]
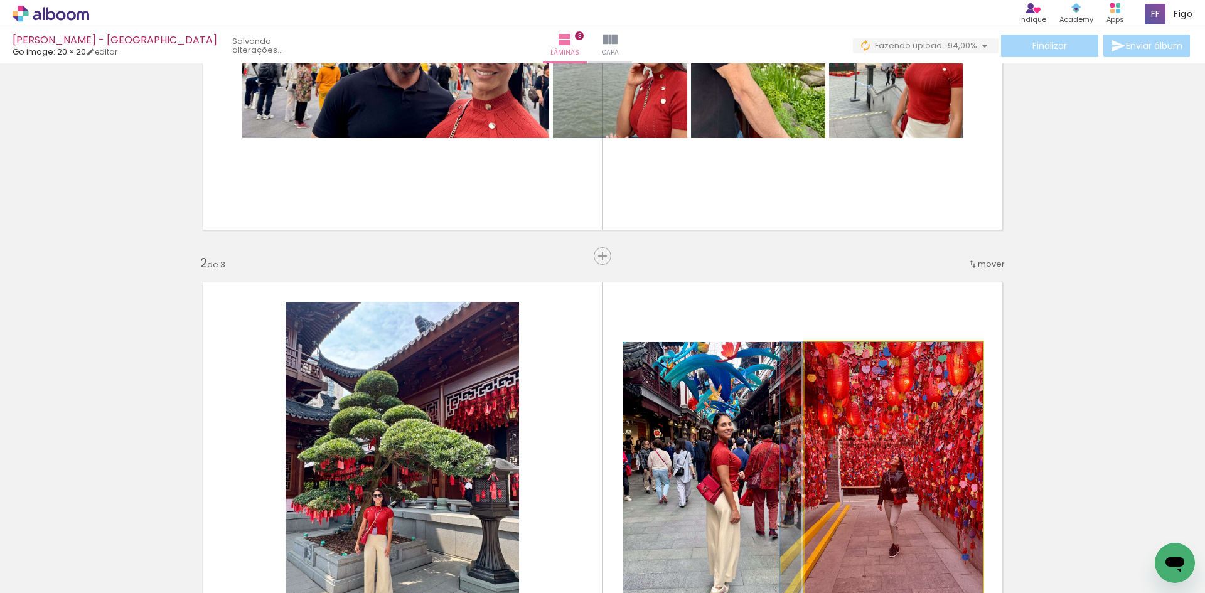
drag, startPoint x: 866, startPoint y: 423, endPoint x: 854, endPoint y: 522, distance: 100.5
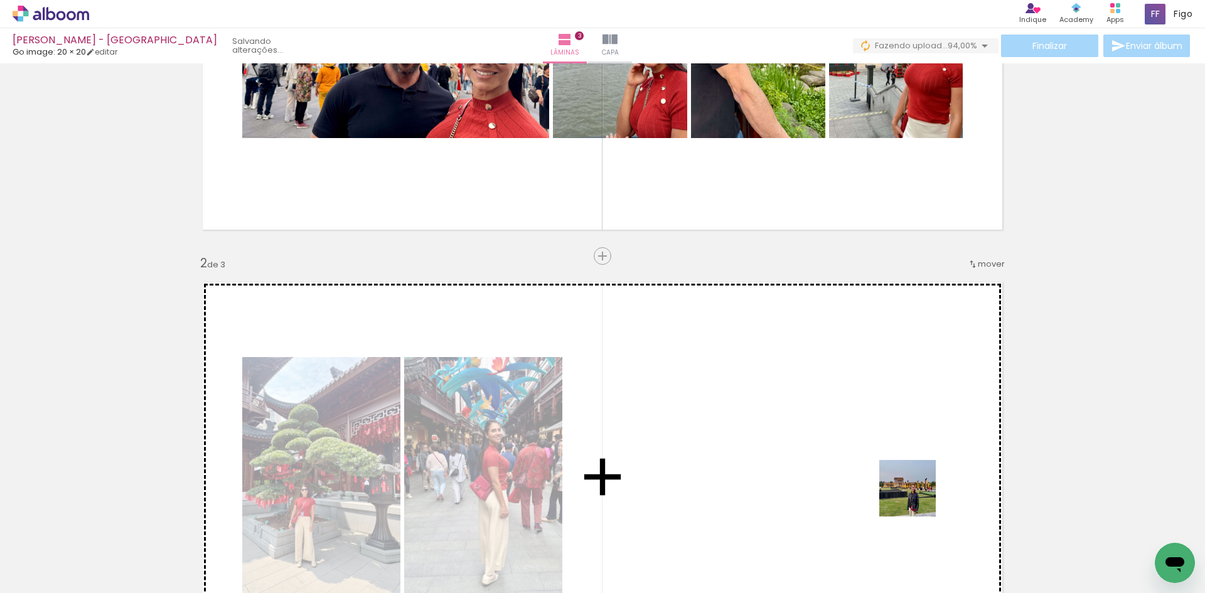
drag, startPoint x: 1017, startPoint y: 566, endPoint x: 888, endPoint y: 472, distance: 159.5
click at [888, 472] on quentale-workspace at bounding box center [602, 296] width 1205 height 593
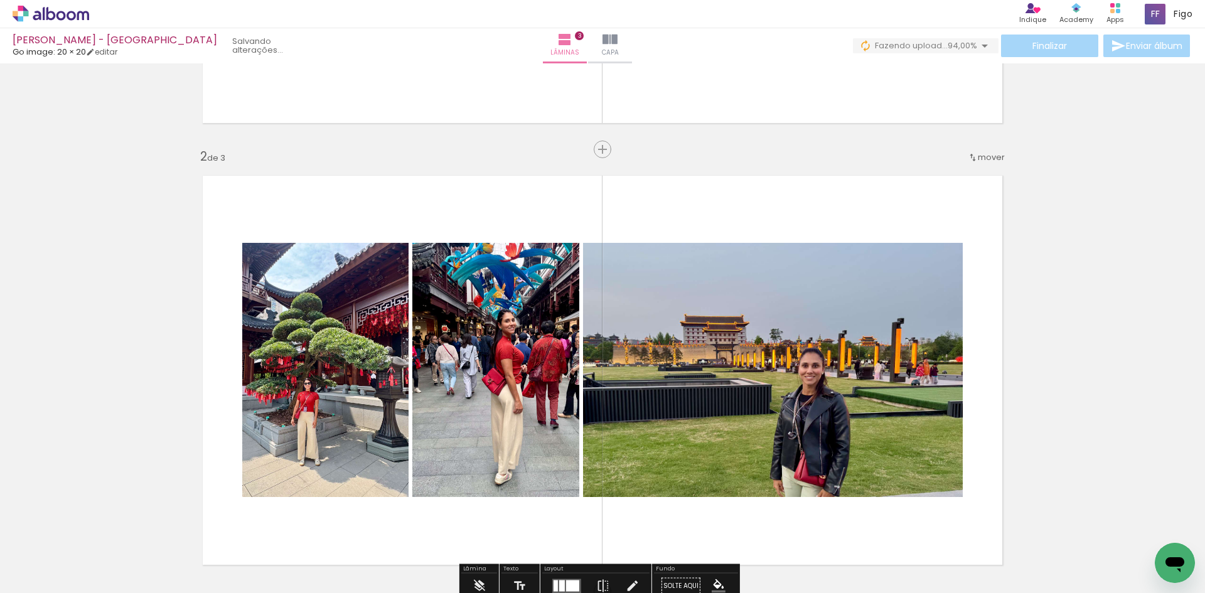
scroll to position [396, 0]
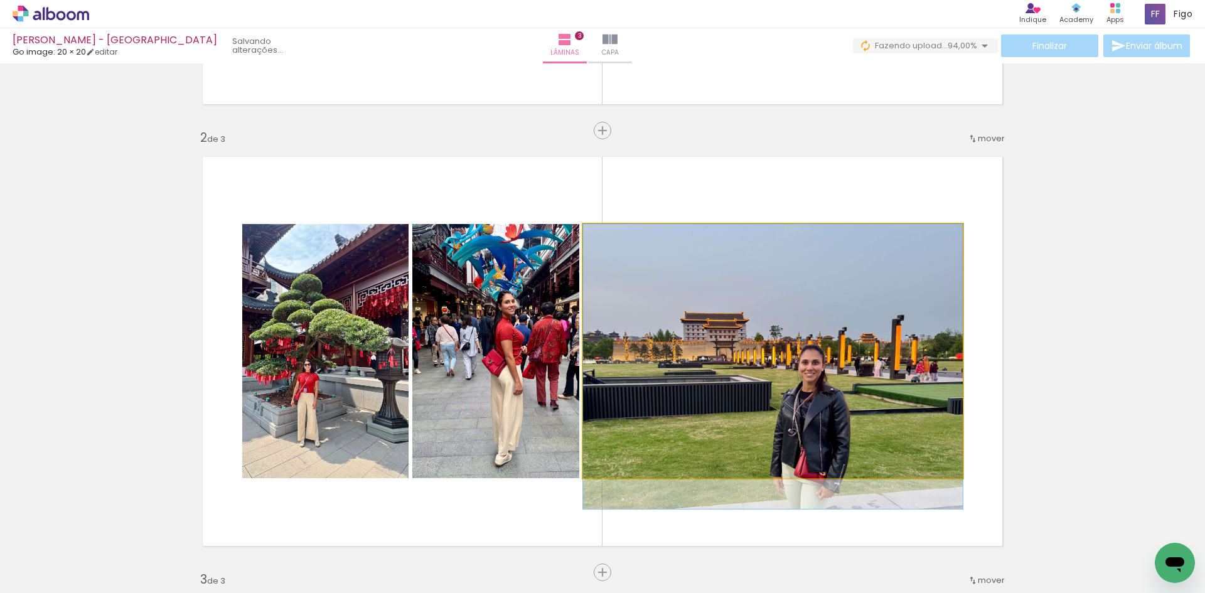
drag, startPoint x: 831, startPoint y: 384, endPoint x: 885, endPoint y: 553, distance: 176.9
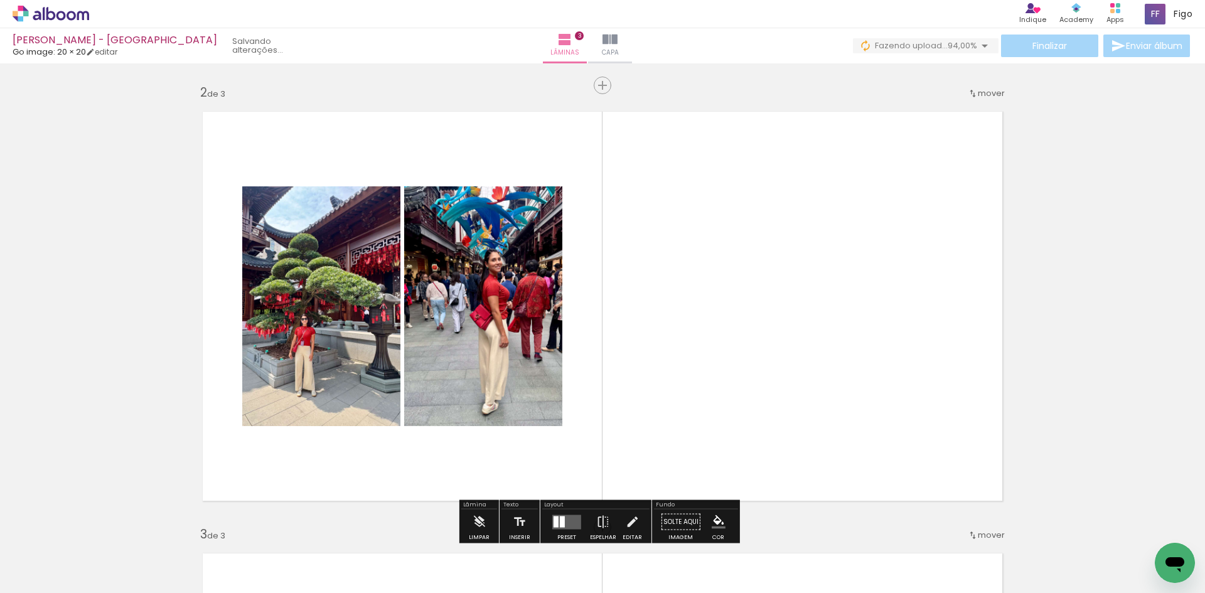
scroll to position [458, 0]
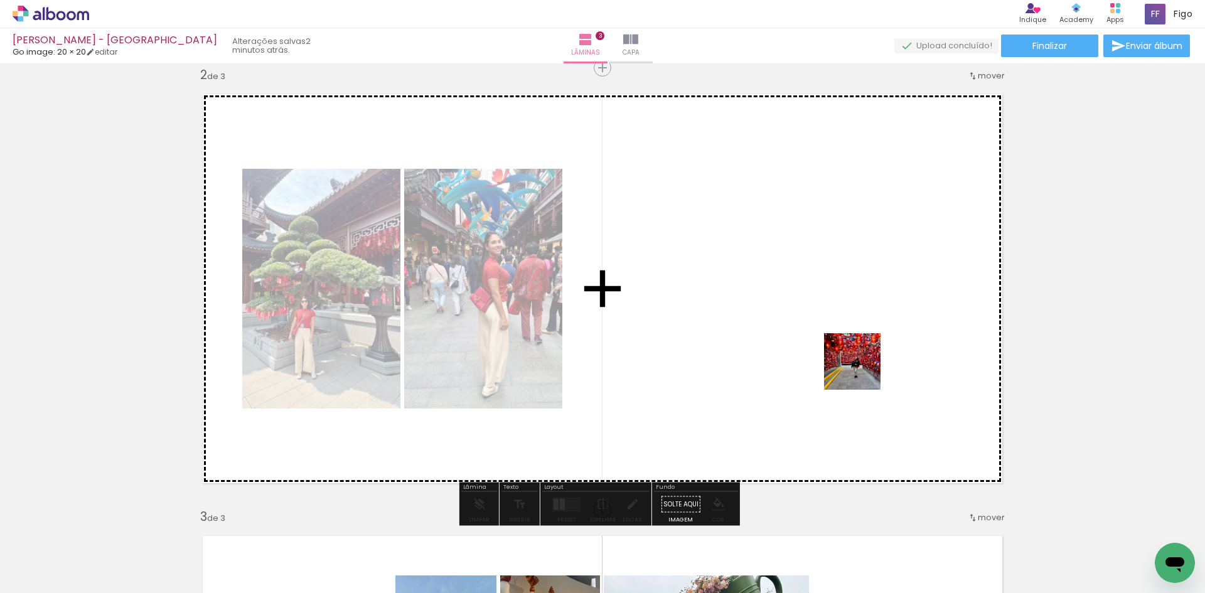
drag, startPoint x: 880, startPoint y: 567, endPoint x: 862, endPoint y: 367, distance: 201.1
click at [862, 367] on quentale-workspace at bounding box center [602, 296] width 1205 height 593
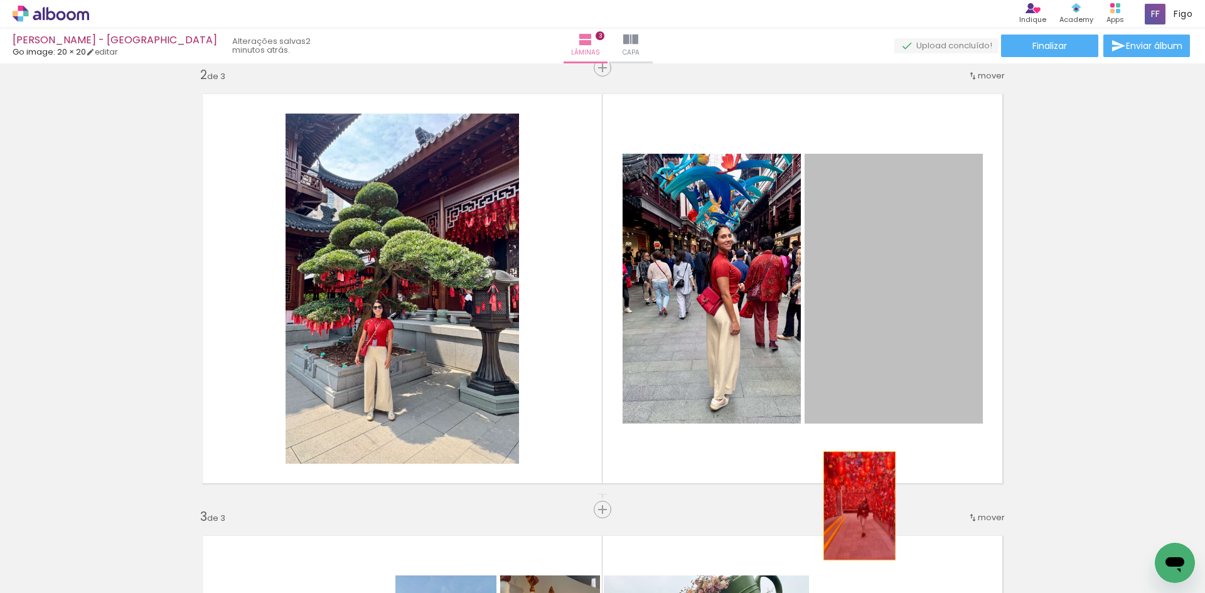
drag, startPoint x: 868, startPoint y: 347, endPoint x: 848, endPoint y: 544, distance: 198.2
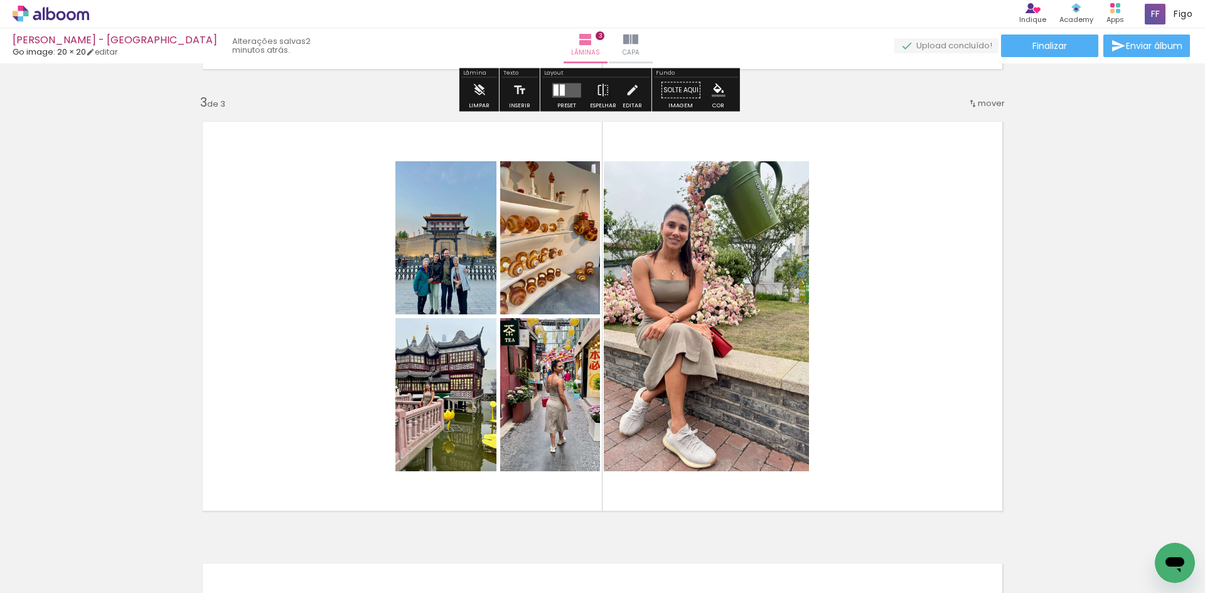
scroll to position [898, 0]
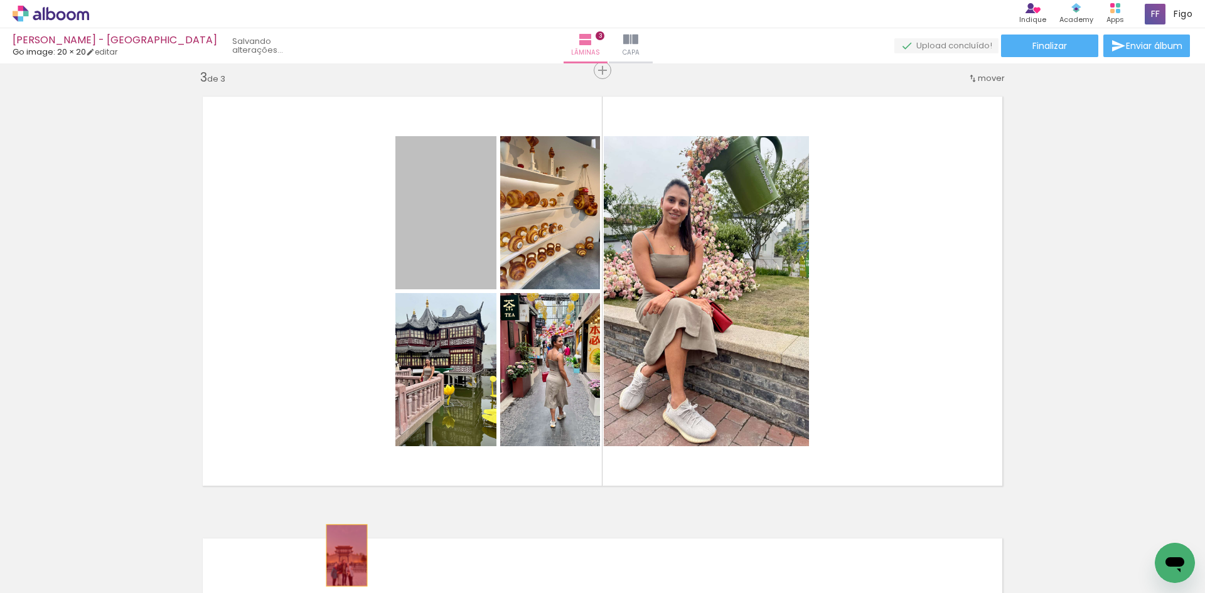
drag, startPoint x: 453, startPoint y: 244, endPoint x: 340, endPoint y: 571, distance: 346.1
click at [340, 571] on quentale-workspace at bounding box center [602, 296] width 1205 height 593
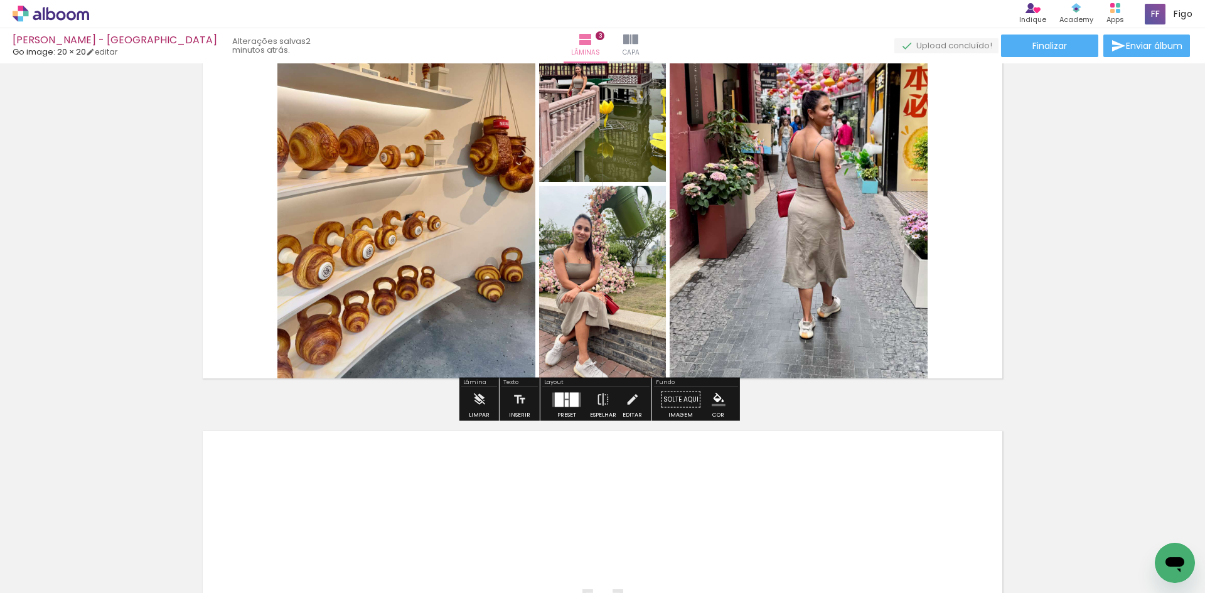
scroll to position [1023, 0]
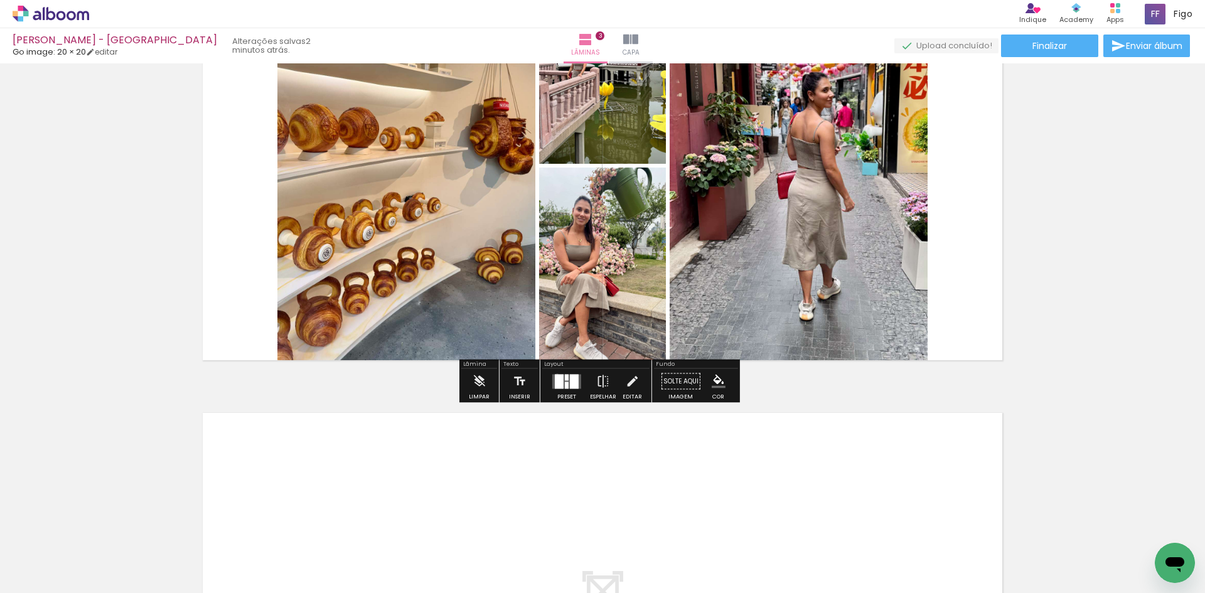
click at [555, 375] on div at bounding box center [559, 381] width 9 height 14
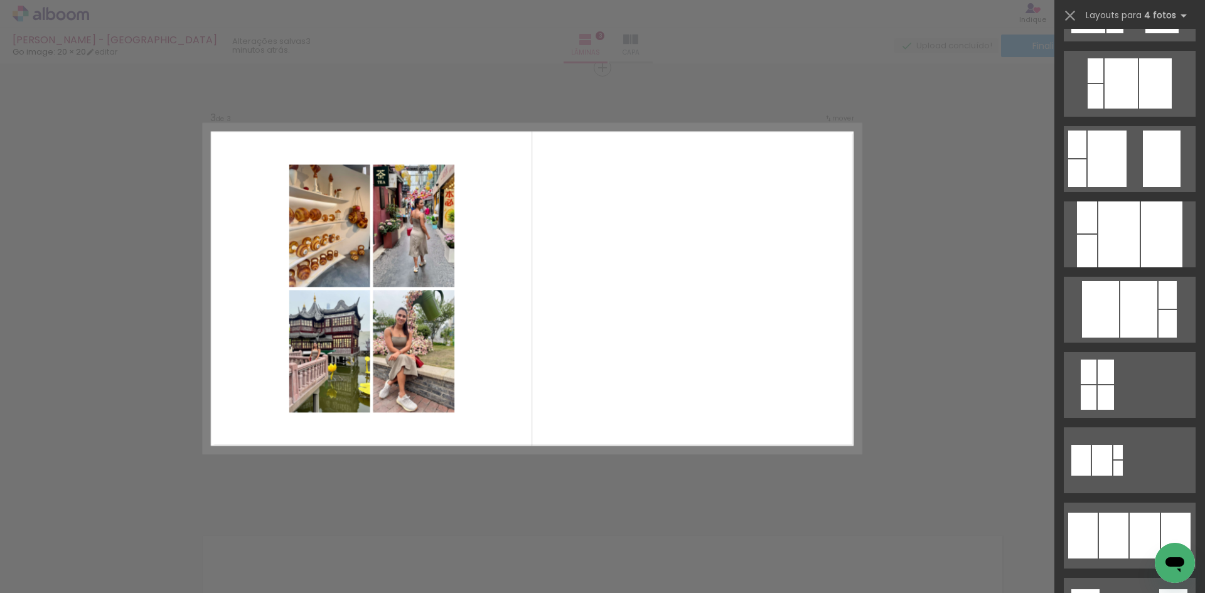
scroll to position [628, 0]
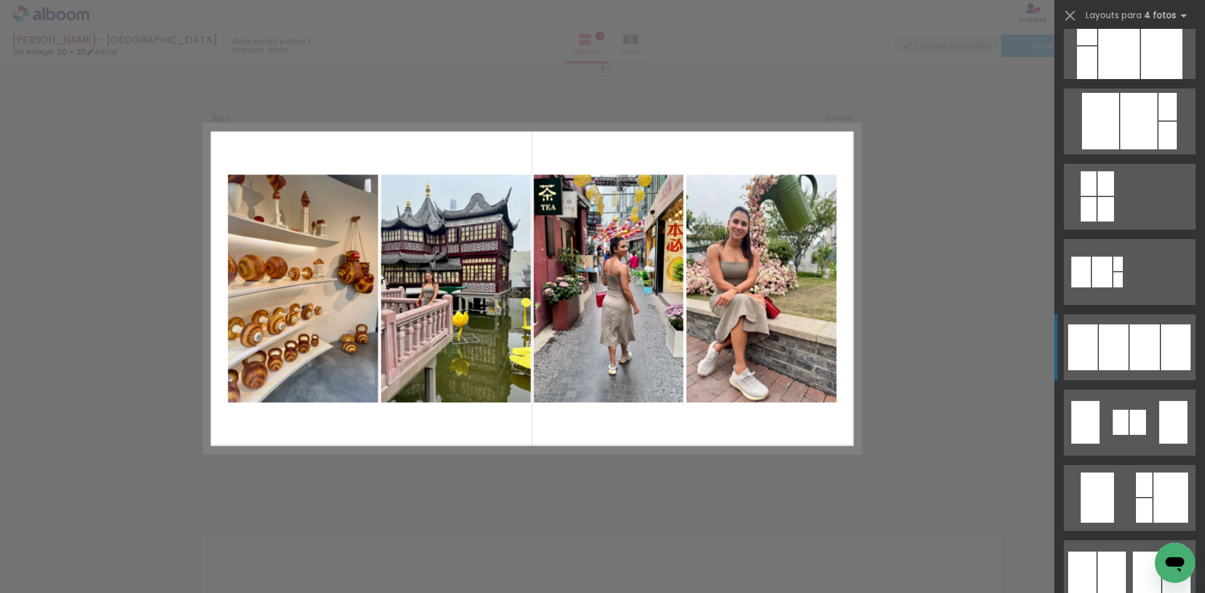
click at [1135, 356] on div at bounding box center [1145, 348] width 30 height 46
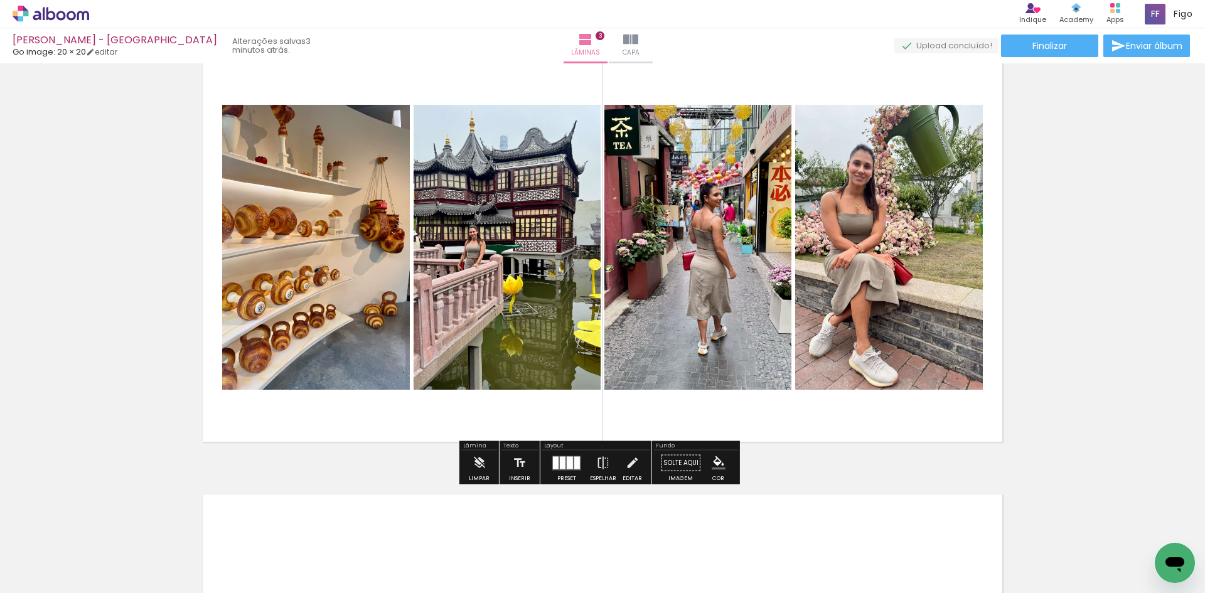
scroll to position [963, 0]
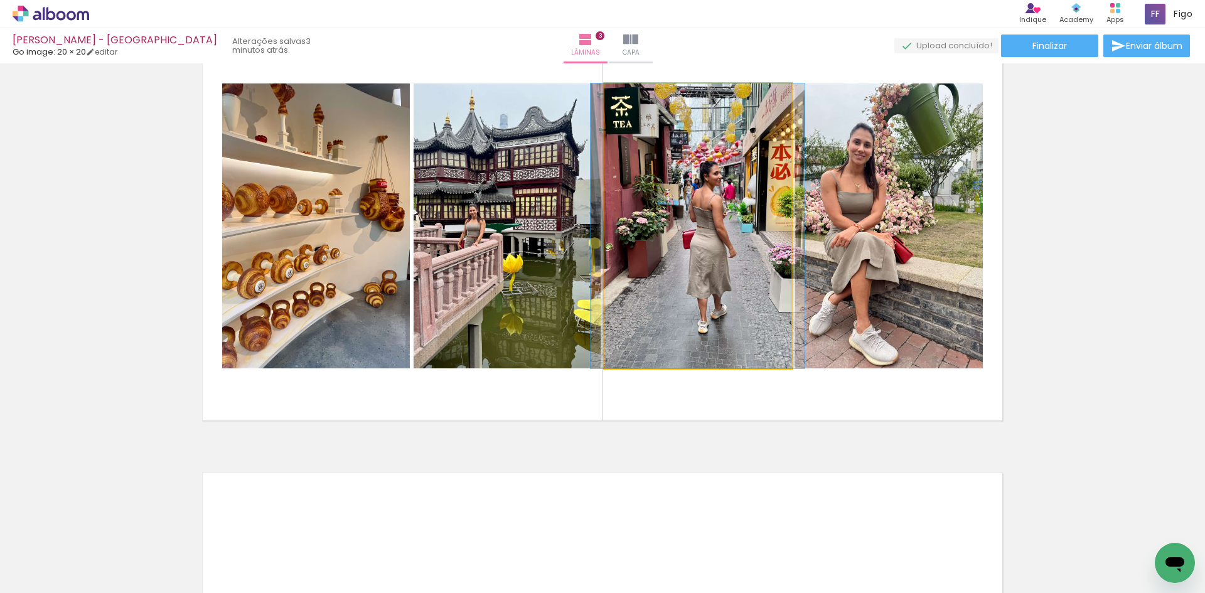
drag, startPoint x: 684, startPoint y: 276, endPoint x: 499, endPoint y: 278, distance: 184.6
click at [0, 0] on slot at bounding box center [0, 0] width 0 height 0
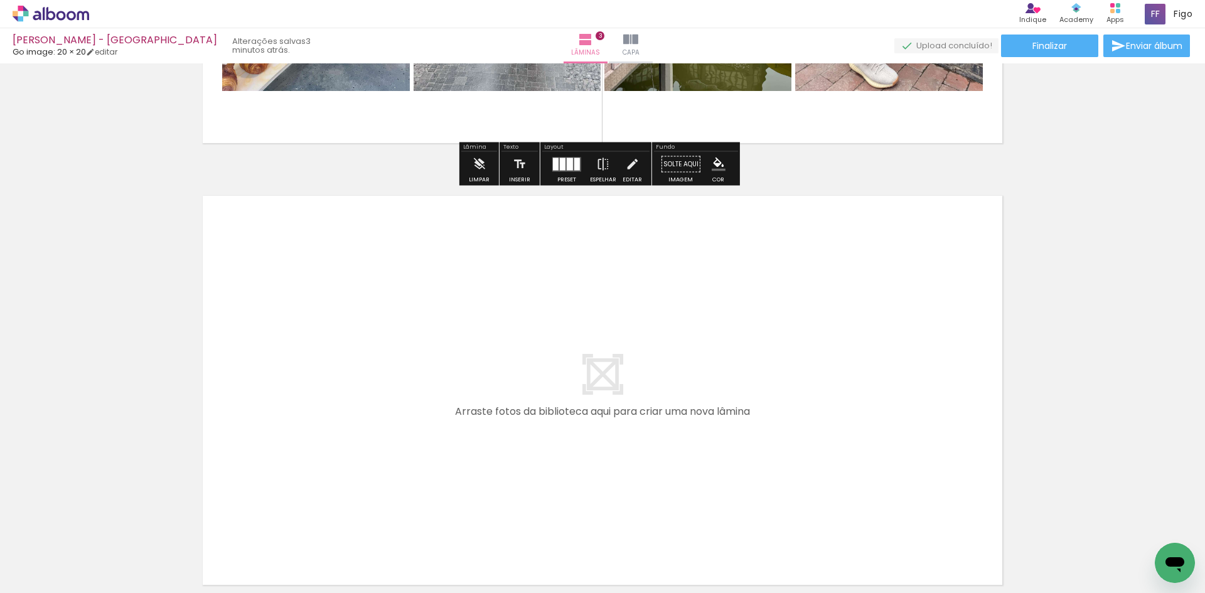
scroll to position [1240, 0]
drag, startPoint x: 284, startPoint y: 518, endPoint x: 303, endPoint y: 414, distance: 105.8
click at [303, 414] on quentale-workspace at bounding box center [602, 296] width 1205 height 593
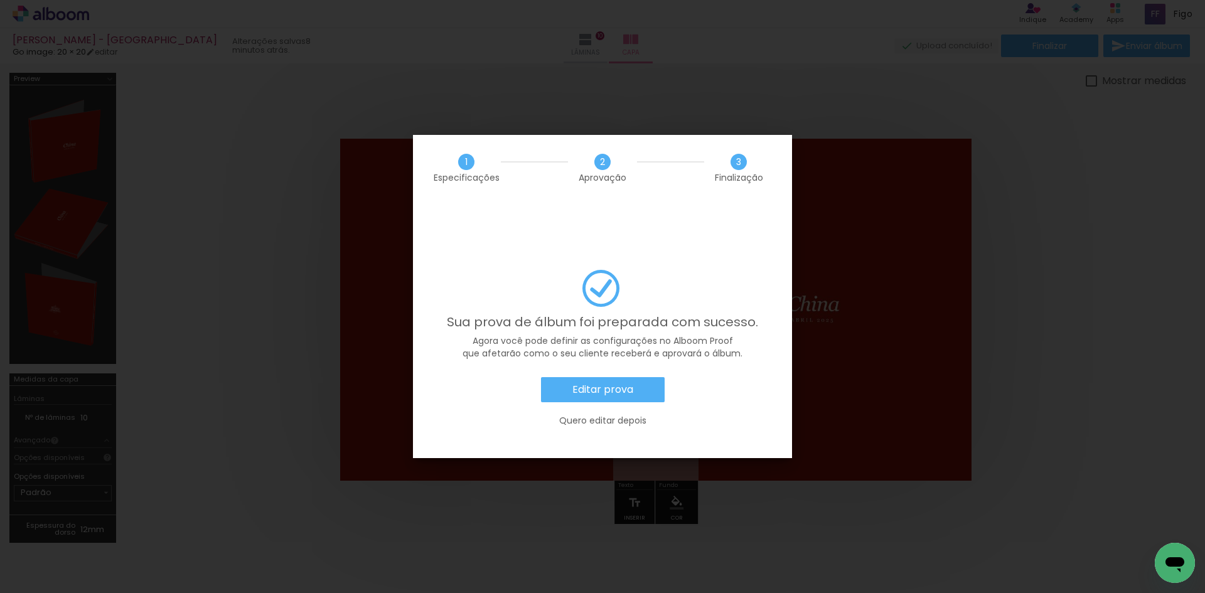
scroll to position [132, 0]
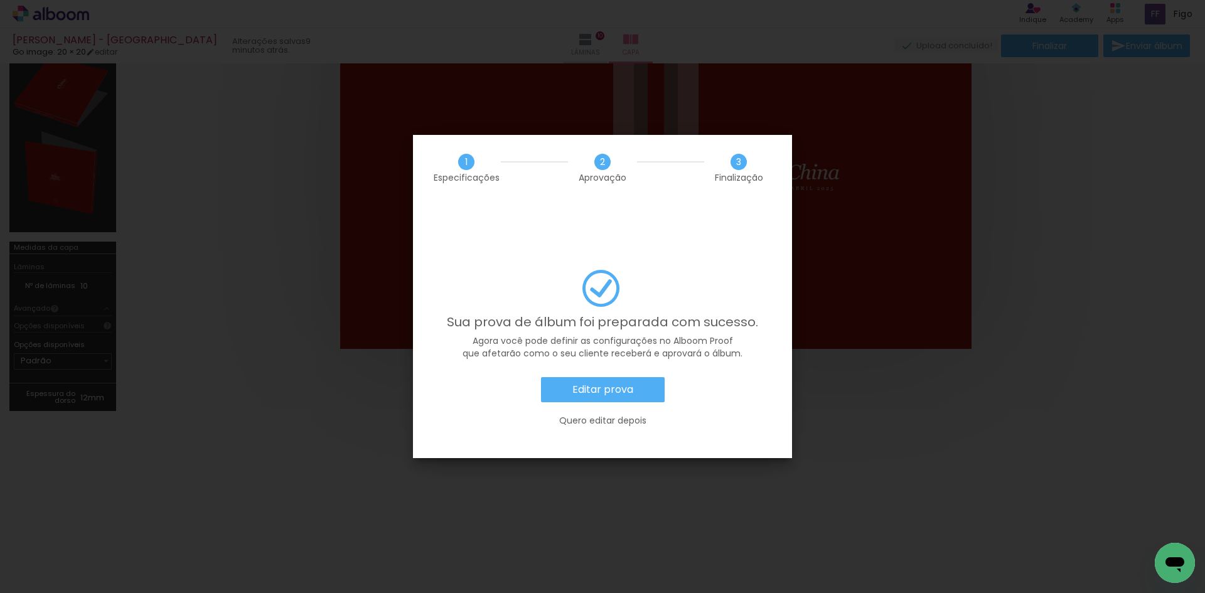
click at [0, 0] on slot "Editar prova" at bounding box center [0, 0] width 0 height 0
